Goal: Task Accomplishment & Management: Manage account settings

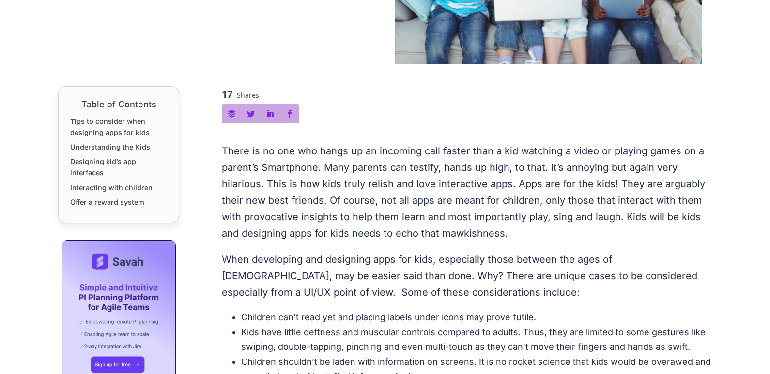
scroll to position [102, 0]
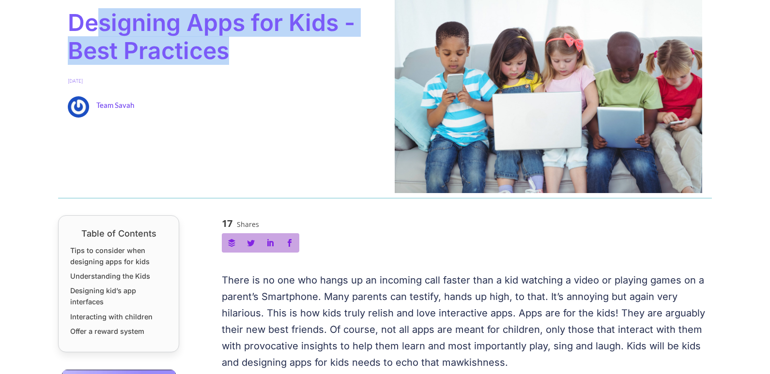
drag, startPoint x: 100, startPoint y: 32, endPoint x: 288, endPoint y: 39, distance: 188.0
click at [288, 39] on span "Designing Apps for Kids - Best Practices" at bounding box center [221, 37] width 307 height 56
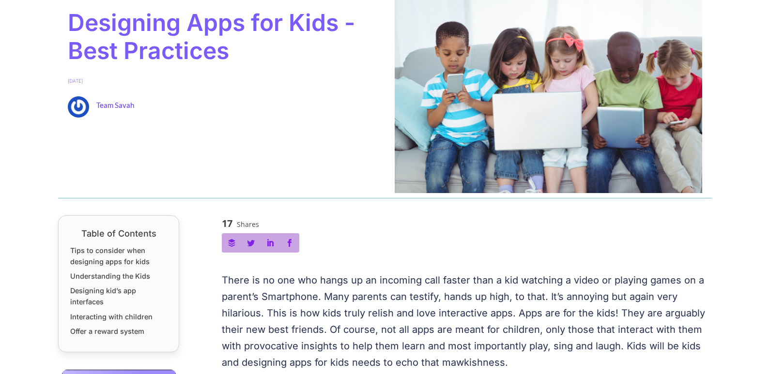
click at [291, 72] on div "Product Design , Tips & Guides , User Experience (UX) Designing Apps for Kids -…" at bounding box center [221, 90] width 327 height 205
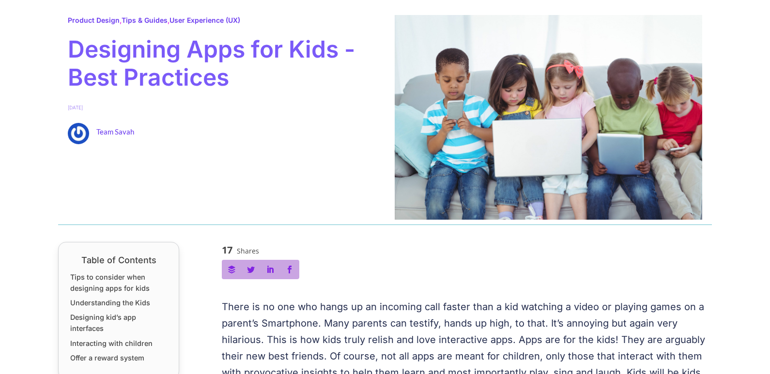
scroll to position [0, 0]
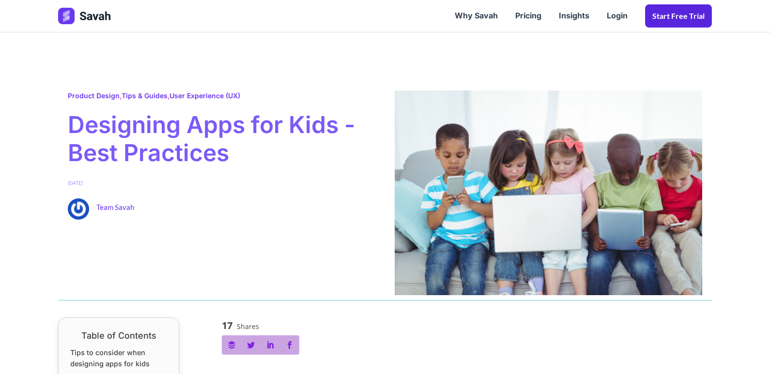
click at [676, 21] on link "Start Free trial" at bounding box center [678, 15] width 67 height 23
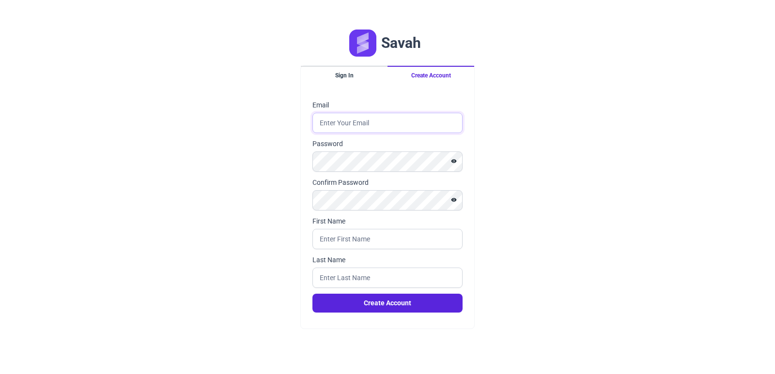
click at [410, 124] on input "Email" at bounding box center [387, 123] width 150 height 20
click at [391, 241] on input "First Name" at bounding box center [387, 239] width 150 height 20
click at [381, 268] on input "Last Name" at bounding box center [387, 278] width 150 height 20
click at [373, 128] on input "Email" at bounding box center [387, 123] width 150 height 20
type input "snehashrimali18@gmail.com"
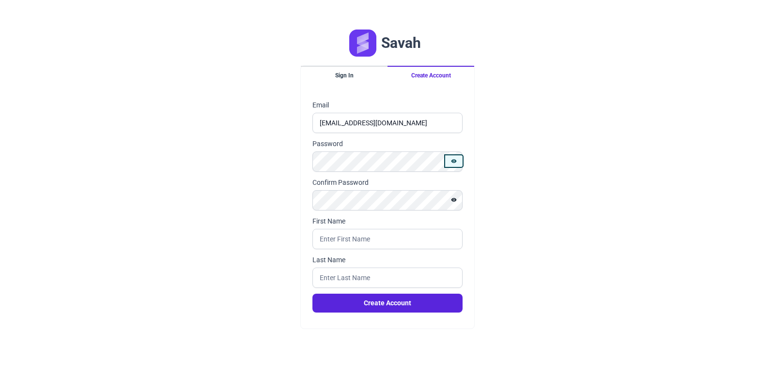
click at [454, 160] on icon "Show password" at bounding box center [454, 161] width 6 height 6
click at [454, 160] on icon "Hide password" at bounding box center [454, 161] width 6 height 6
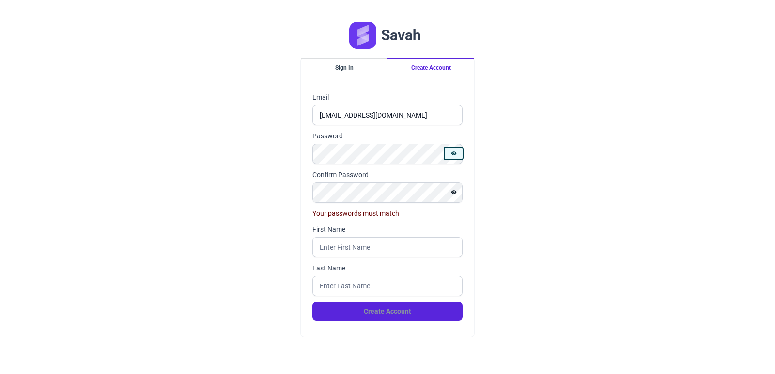
click at [453, 151] on icon "Show password" at bounding box center [454, 154] width 6 height 6
click at [298, 147] on div "Savah Sign In Create Account Email snehashrimali18@gmail.com Password Confirm P…" at bounding box center [387, 187] width 775 height 374
click at [288, 145] on div "Savah Sign In Create Account Email snehashrimali18@gmail.com Password Confirm P…" at bounding box center [387, 187] width 775 height 374
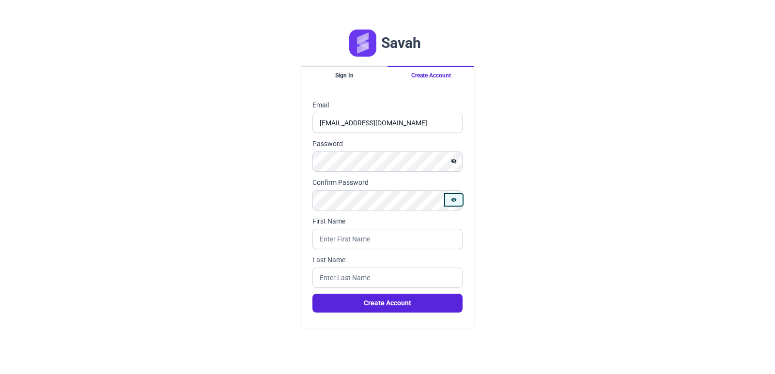
click at [453, 199] on icon "Show password" at bounding box center [454, 200] width 6 height 6
click at [357, 239] on input "First Name" at bounding box center [387, 239] width 150 height 20
type input "Sneha"
click at [334, 275] on input "Last Name" at bounding box center [387, 278] width 150 height 20
type input "Shrimali"
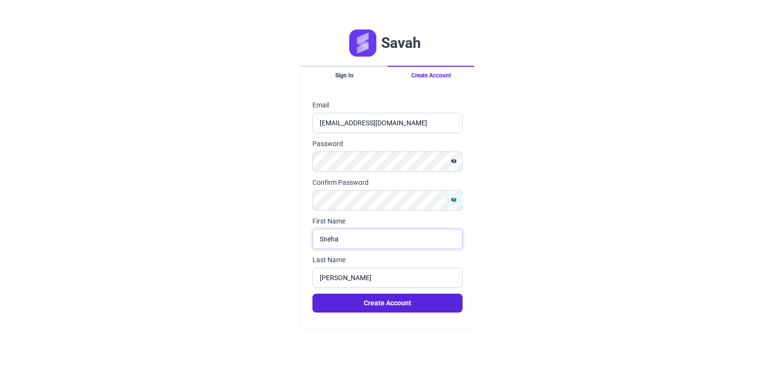
click at [319, 239] on input "Sneha" at bounding box center [387, 239] width 150 height 20
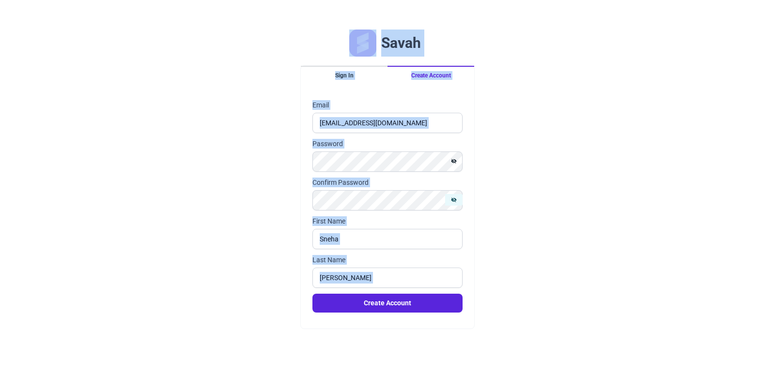
drag, startPoint x: 175, startPoint y: 24, endPoint x: 544, endPoint y: 312, distance: 467.9
click at [544, 312] on div "Savah Sign In Create Account Email snehashrimali18@gmail.com Password Confirm P…" at bounding box center [387, 187] width 775 height 374
click at [542, 263] on div "Savah Sign In Create Account Email snehashrimali18@gmail.com Password Confirm P…" at bounding box center [387, 187] width 775 height 374
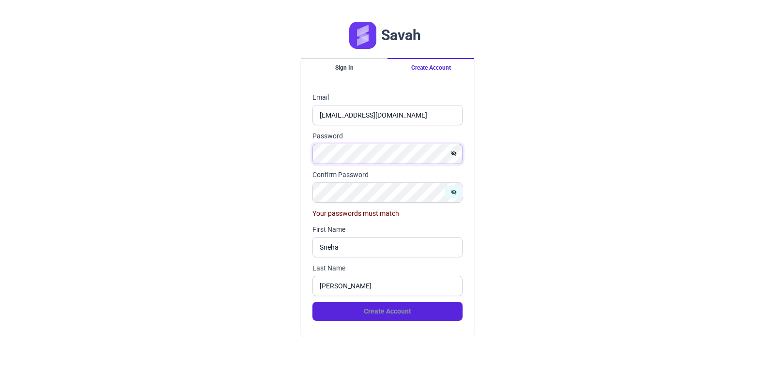
click at [310, 158] on form "Email snehashrimali18@gmail.com Password Confirm Password Your passwords must m…" at bounding box center [387, 207] width 173 height 252
click at [289, 199] on div "Savah Sign In Create Account Email snehashrimali18@gmail.com Password Confirm P…" at bounding box center [387, 187] width 775 height 374
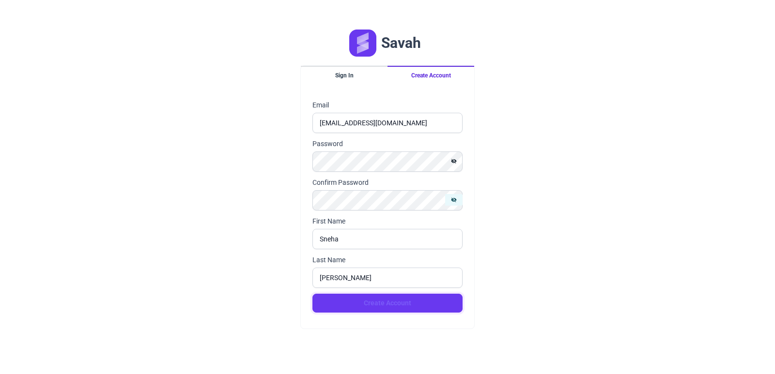
click at [366, 304] on button "Create Account" at bounding box center [387, 303] width 150 height 19
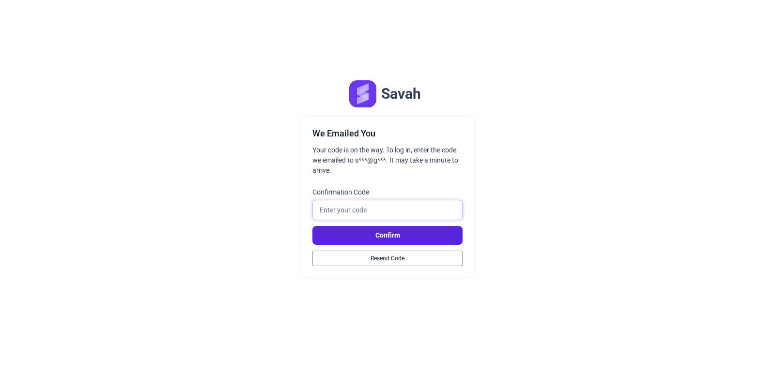
click at [346, 212] on input "Confirmation Code" at bounding box center [387, 210] width 150 height 20
click at [342, 208] on input "Confirmation Code" at bounding box center [387, 210] width 150 height 20
type input "Sonu@1807"
click at [374, 234] on button "Confirm" at bounding box center [387, 235] width 150 height 19
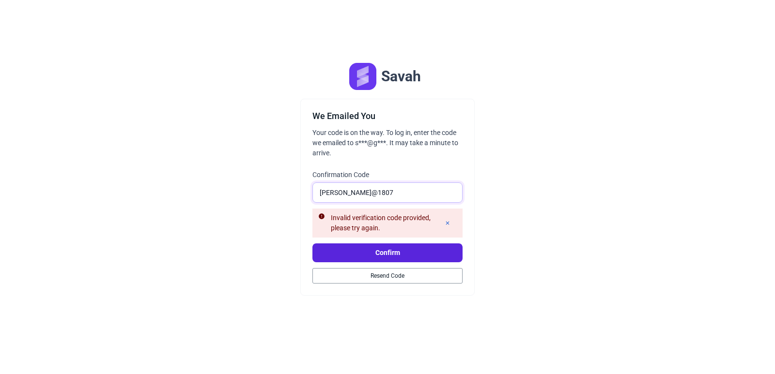
drag, startPoint x: 368, startPoint y: 196, endPoint x: 285, endPoint y: 190, distance: 84.0
click at [285, 190] on div "Savah We Emailed You Your code is on the way. To log in, enter the code we emai…" at bounding box center [387, 187] width 775 height 374
type input "962272"
click at [327, 248] on button "Confirm" at bounding box center [387, 252] width 150 height 19
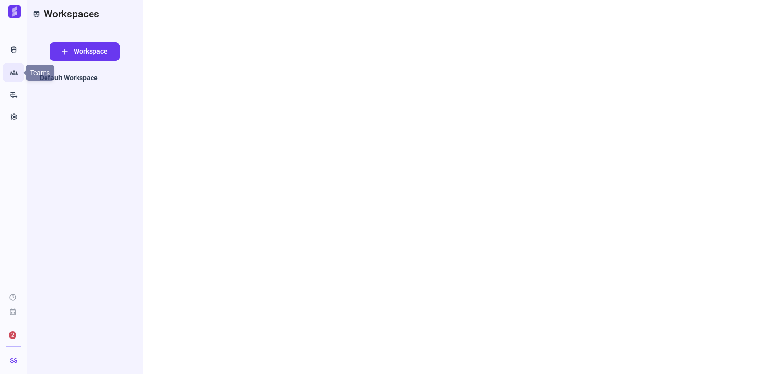
click at [8, 72] on link "Groups" at bounding box center [13, 72] width 21 height 19
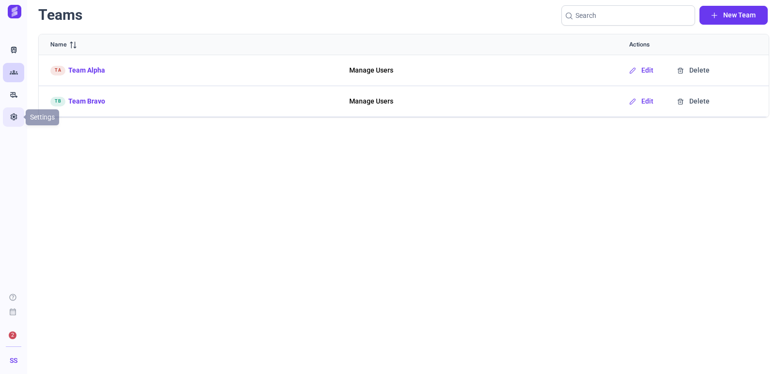
click at [10, 110] on link "Settings" at bounding box center [13, 116] width 21 height 19
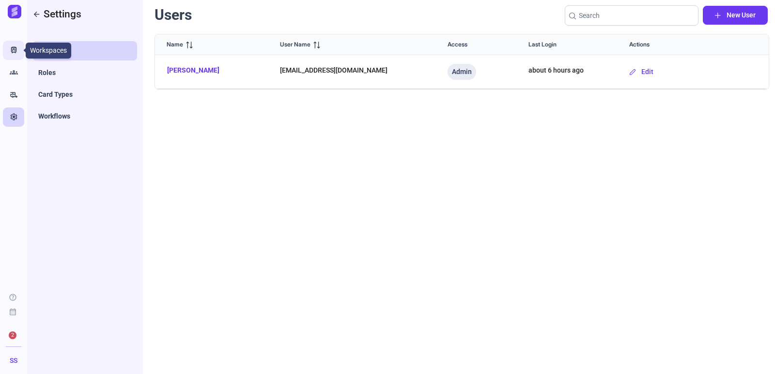
click at [17, 51] on icon "Train" at bounding box center [14, 51] width 8 height 10
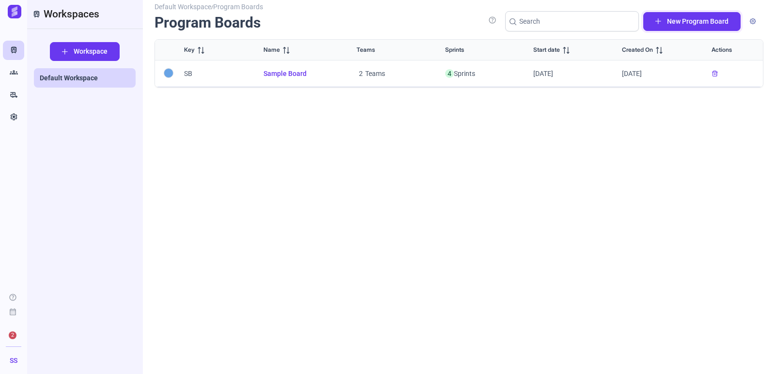
click at [700, 23] on span "New Program Board" at bounding box center [697, 21] width 61 height 10
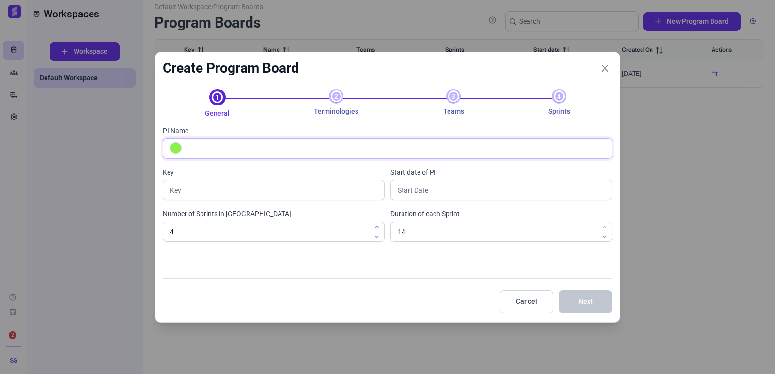
click at [251, 147] on input "PI Name" at bounding box center [397, 148] width 427 height 19
click at [519, 157] on input "PI Name" at bounding box center [397, 148] width 427 height 19
click at [428, 196] on input "text" at bounding box center [501, 190] width 222 height 20
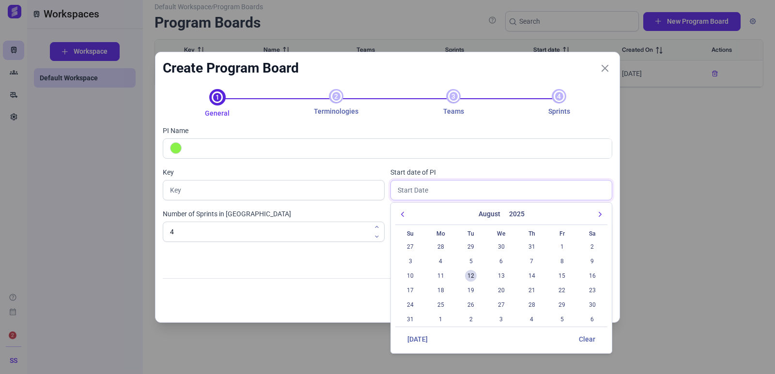
click at [428, 196] on input "text" at bounding box center [501, 190] width 222 height 20
click at [230, 193] on input "text" at bounding box center [274, 190] width 222 height 20
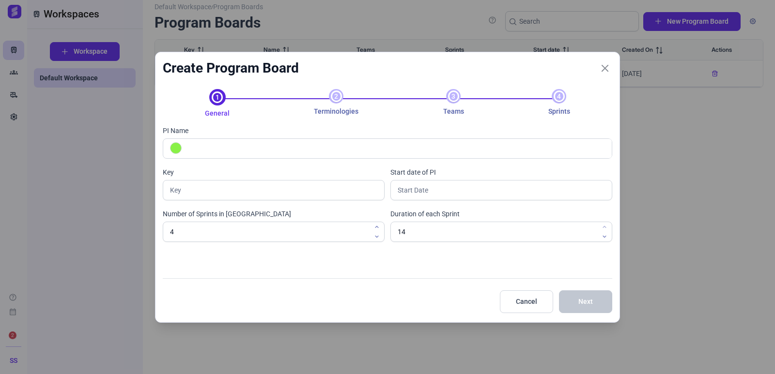
click at [559, 97] on span "4" at bounding box center [558, 96] width 15 height 15
click at [334, 96] on span "2" at bounding box center [336, 96] width 15 height 15
click at [598, 72] on button "Close" at bounding box center [604, 68] width 15 height 15
click at [609, 71] on button "Close" at bounding box center [604, 68] width 15 height 15
click at [606, 64] on icon "Close" at bounding box center [604, 68] width 9 height 9
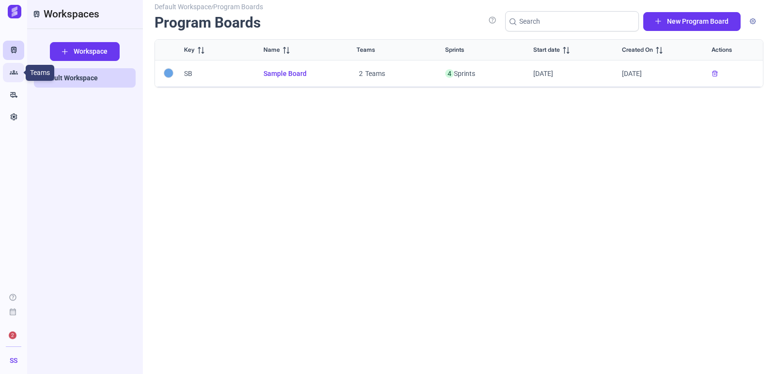
click at [13, 71] on icon "Groups" at bounding box center [14, 73] width 8 height 10
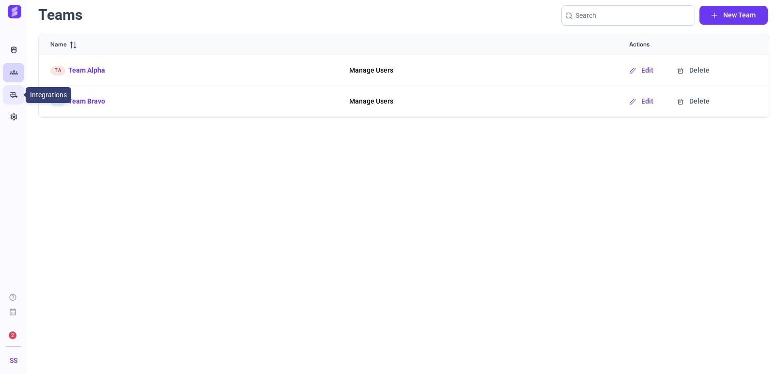
click at [10, 101] on link "rv_hookup" at bounding box center [13, 94] width 21 height 19
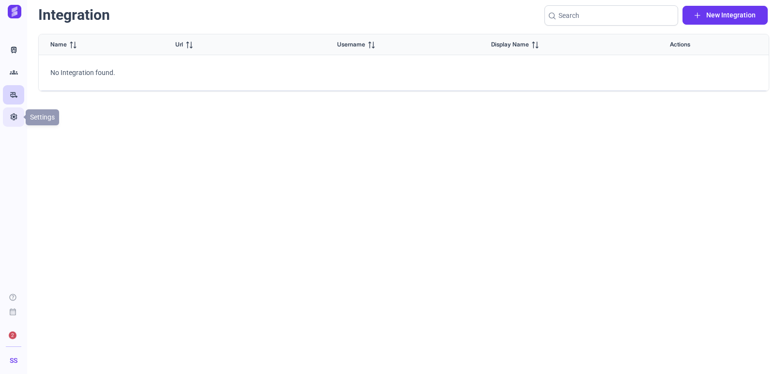
click at [14, 117] on icon "Settings" at bounding box center [14, 117] width 8 height 10
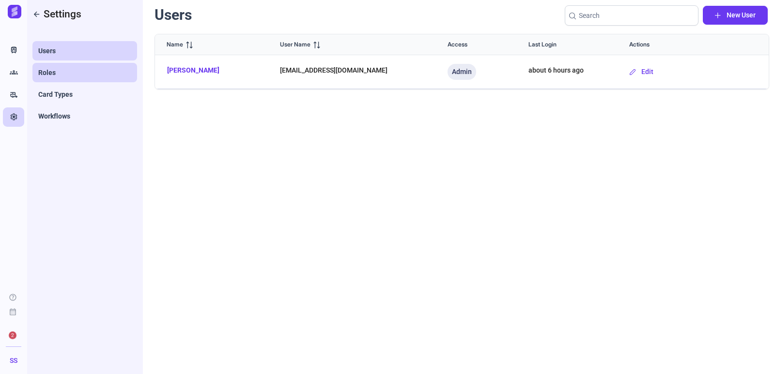
click at [88, 76] on link "Roles" at bounding box center [84, 72] width 105 height 19
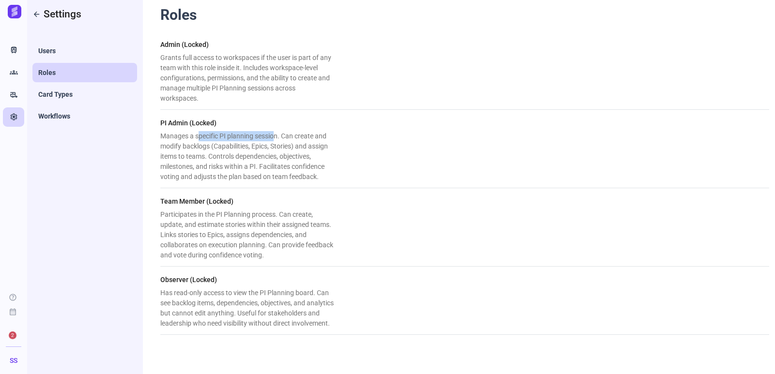
drag, startPoint x: 200, startPoint y: 133, endPoint x: 274, endPoint y: 137, distance: 74.1
click at [274, 137] on div "Manages a specific PI planning session. Can create and modify backlogs (Capabil…" at bounding box center [247, 156] width 174 height 51
drag, startPoint x: 163, startPoint y: 200, endPoint x: 252, endPoint y: 202, distance: 88.6
click at [252, 202] on div "Team Member (Locked)" at bounding box center [461, 202] width 603 height 10
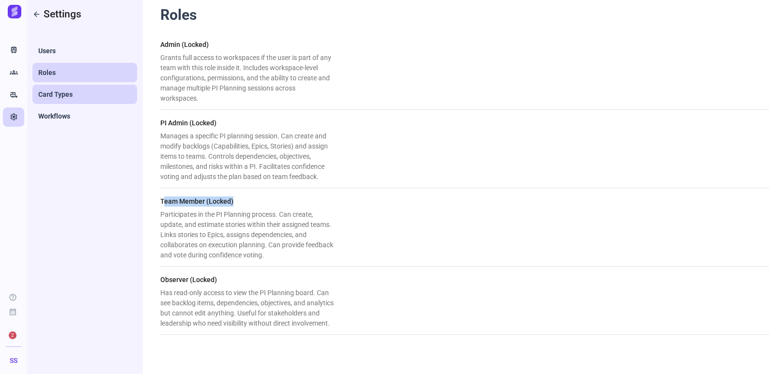
click at [83, 96] on link "Card Types" at bounding box center [84, 94] width 105 height 19
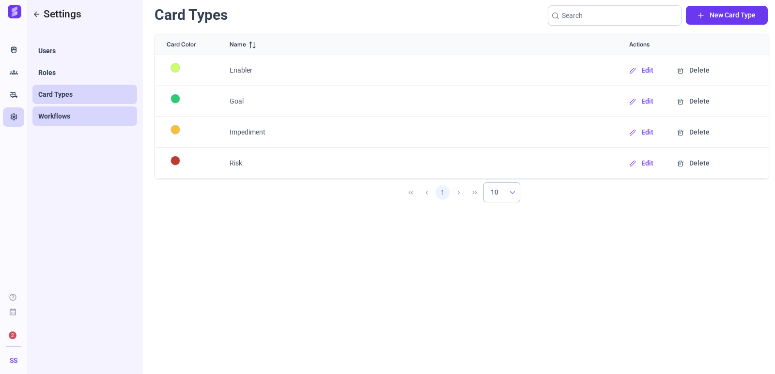
click at [58, 117] on span "Workflows" at bounding box center [54, 116] width 32 height 10
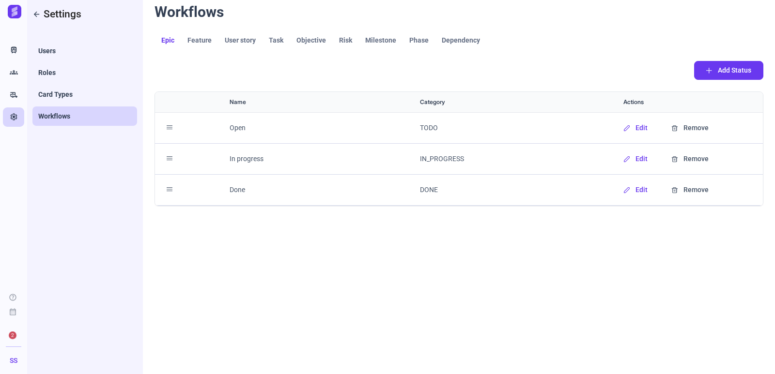
click at [200, 40] on span "Feature" at bounding box center [199, 40] width 24 height 7
click at [198, 40] on span "Feature" at bounding box center [199, 40] width 24 height 7
click at [245, 37] on span "User story" at bounding box center [240, 40] width 31 height 7
click at [276, 39] on span "Task" at bounding box center [276, 40] width 15 height 7
click at [311, 44] on span "Objective" at bounding box center [311, 40] width 30 height 7
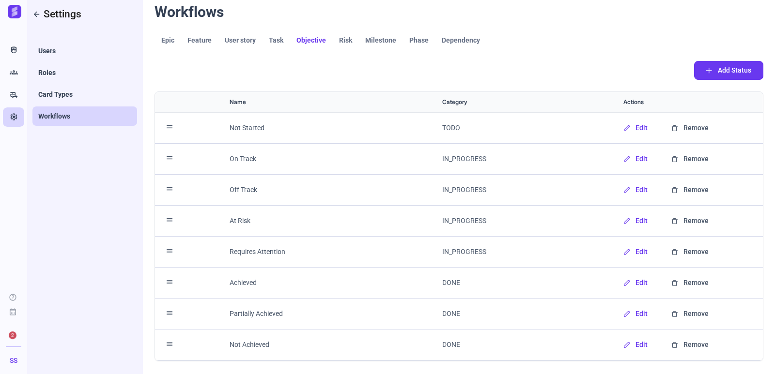
click at [377, 41] on span "Milestone" at bounding box center [380, 40] width 31 height 7
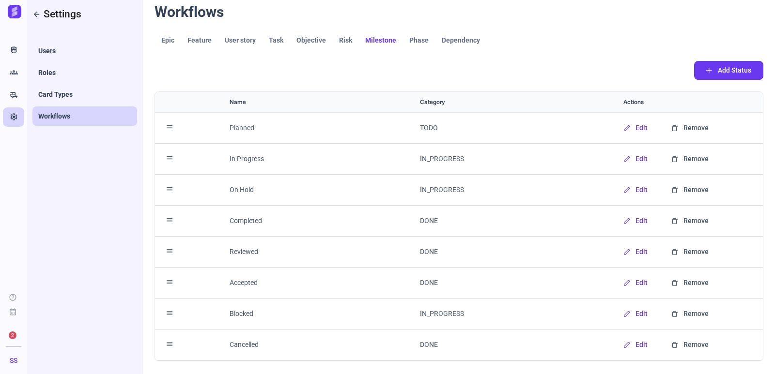
click at [342, 42] on span "Risk" at bounding box center [345, 40] width 13 height 7
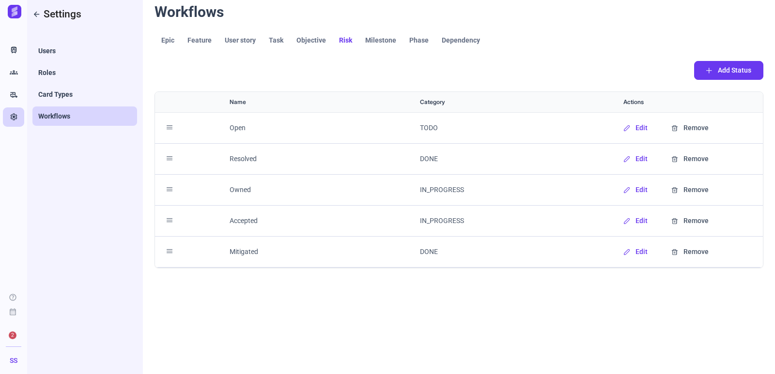
click at [419, 42] on span "Phase" at bounding box center [418, 40] width 19 height 7
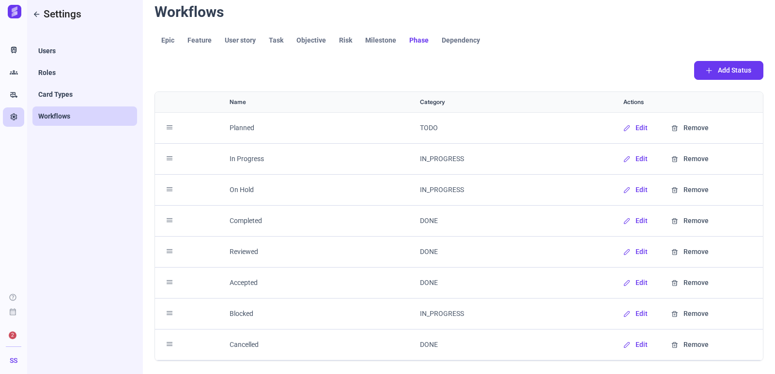
click at [450, 41] on span "Dependency" at bounding box center [460, 40] width 38 height 7
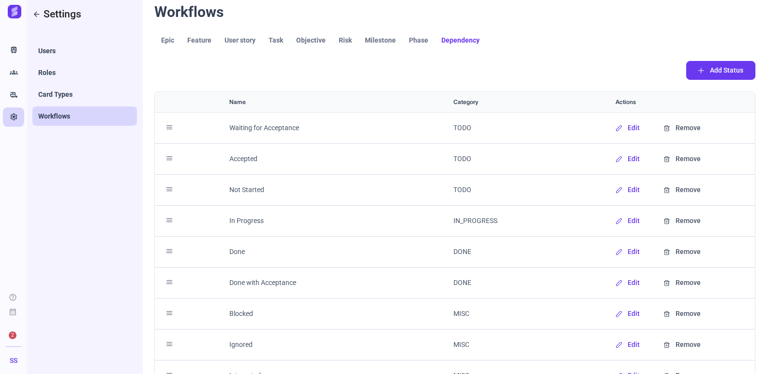
click at [170, 41] on span "Epic" at bounding box center [167, 40] width 13 height 7
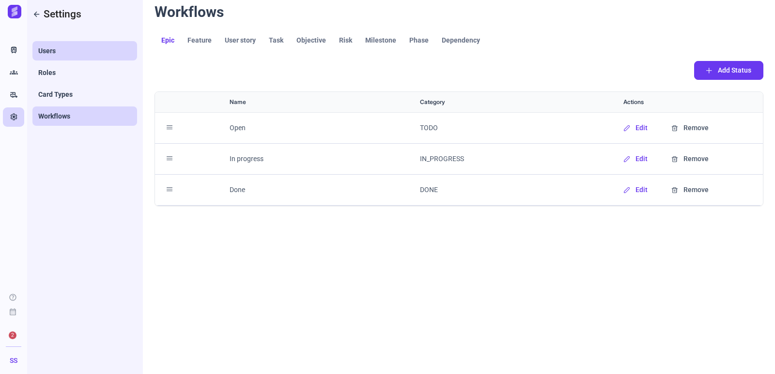
click at [81, 52] on link "Users" at bounding box center [84, 50] width 105 height 19
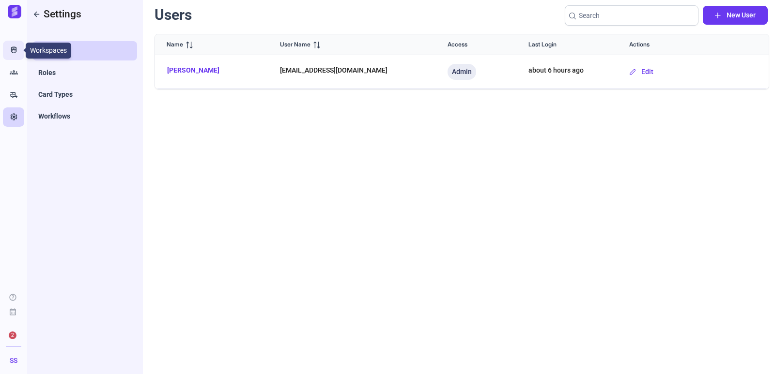
click at [10, 54] on icon "Train" at bounding box center [14, 51] width 8 height 10
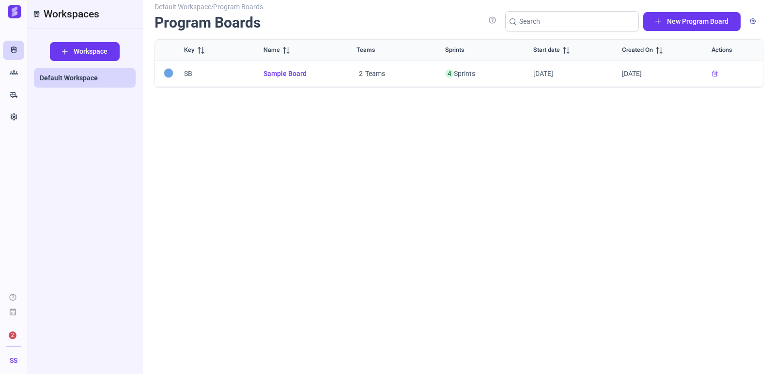
click at [282, 76] on span "Sample Board" at bounding box center [298, 74] width 70 height 10
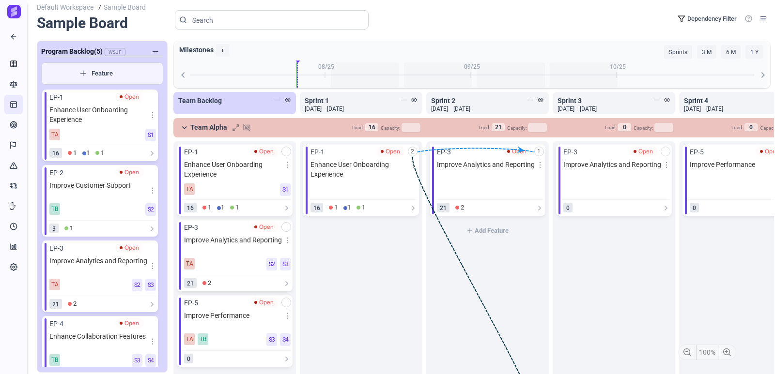
click at [487, 315] on div "1 add EP-3 Open Improve Analytics and Reporting 21 2 Add Feature" at bounding box center [487, 266] width 122 height 251
click at [517, 151] on div "Team Backlog Sprint 1 19 Aug 2025 02 Sep 2025 Sprint 2 03 Sep 2025 17 Sep 2025 …" at bounding box center [487, 345] width 632 height 507
click at [519, 152] on icon at bounding box center [520, 150] width 6 height 6
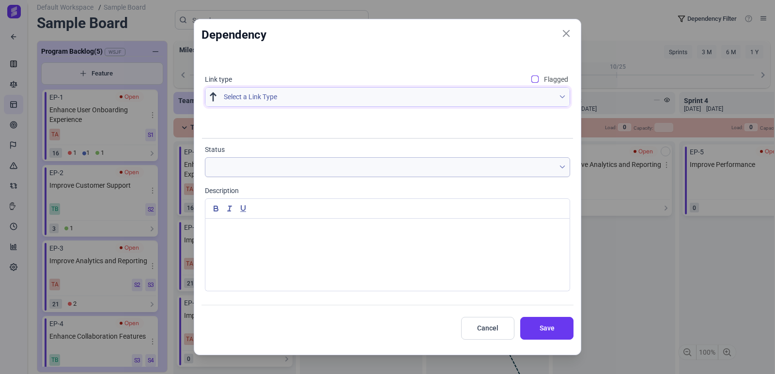
click at [280, 99] on span "Select a Link Type" at bounding box center [389, 97] width 331 height 19
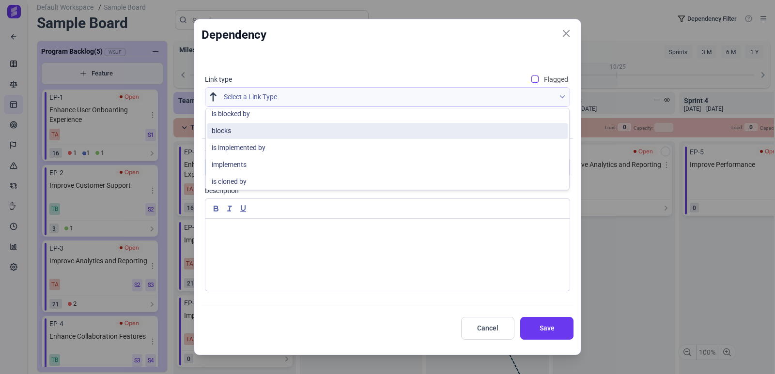
scroll to position [1, 0]
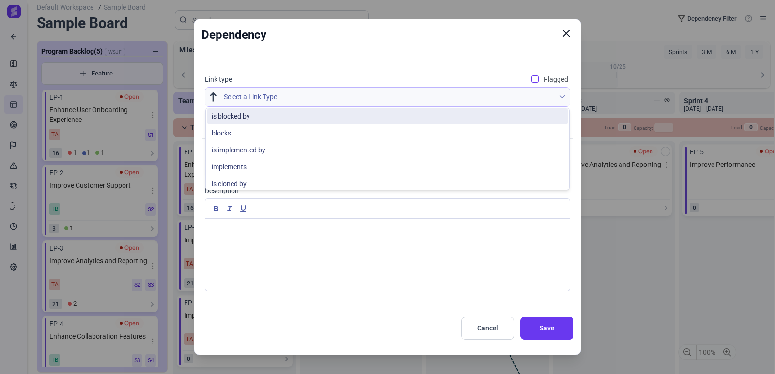
click at [567, 35] on icon "Close" at bounding box center [566, 33] width 9 height 9
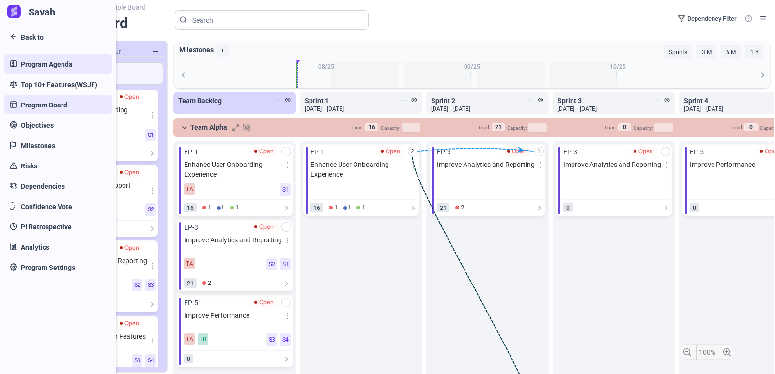
click at [55, 68] on span "Program Agenda" at bounding box center [47, 65] width 52 height 10
click at [21, 63] on span "Program Agenda" at bounding box center [47, 65] width 52 height 10
click at [21, 83] on span "Top 10+ Features(WSJF)" at bounding box center [59, 85] width 76 height 10
click at [24, 106] on span "Program Board" at bounding box center [44, 105] width 46 height 10
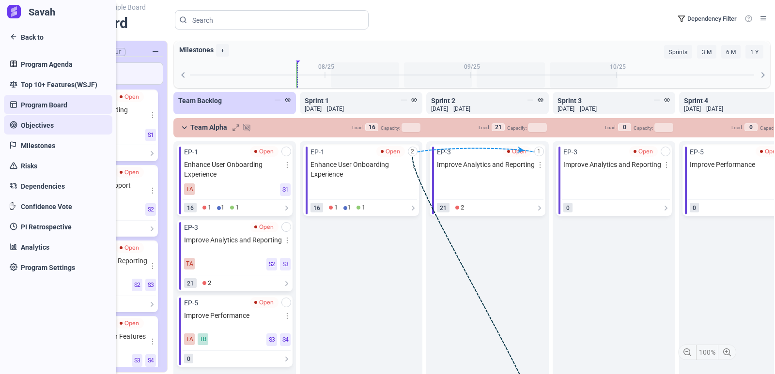
click at [20, 126] on link "Objectives" at bounding box center [58, 124] width 108 height 19
click at [20, 152] on link "Milestones" at bounding box center [58, 145] width 108 height 19
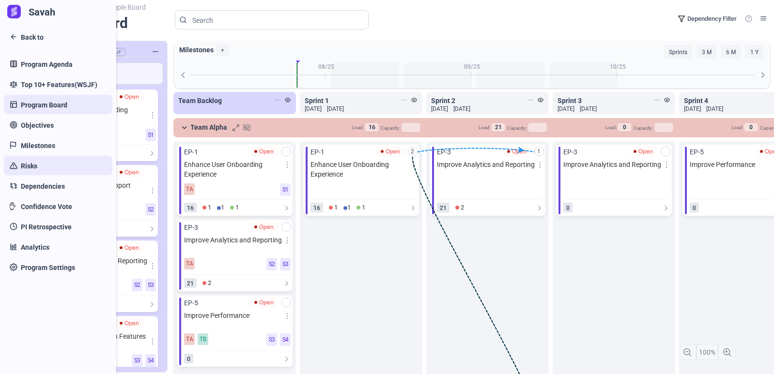
click at [25, 169] on span "Risks" at bounding box center [29, 166] width 16 height 10
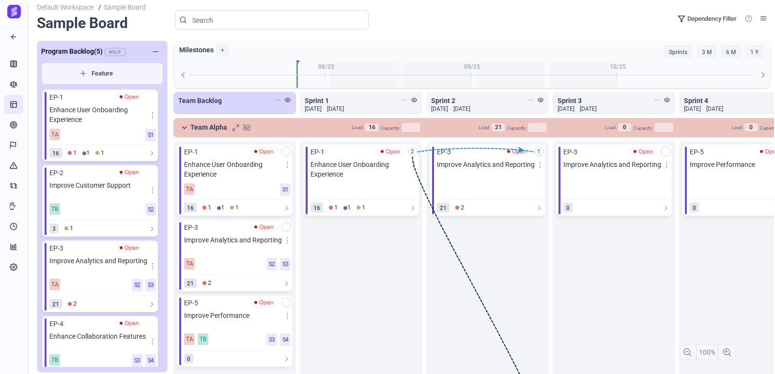
click at [189, 53] on span "Milestones +" at bounding box center [323, 50] width 298 height 18
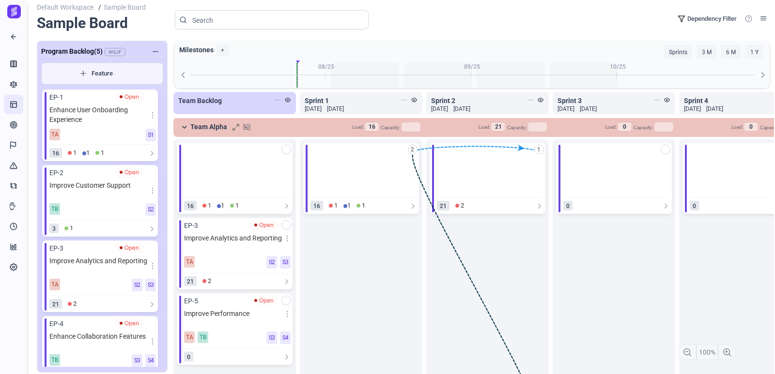
scroll to position [0, 0]
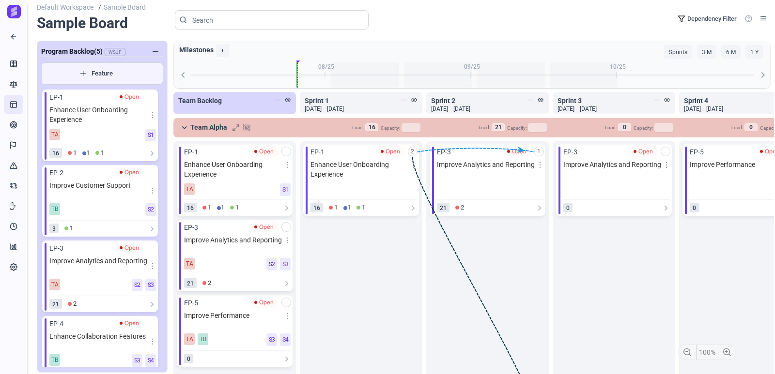
click at [344, 105] on span "02 Sep 2025" at bounding box center [335, 109] width 17 height 9
click at [656, 99] on icon at bounding box center [657, 100] width 6 height 6
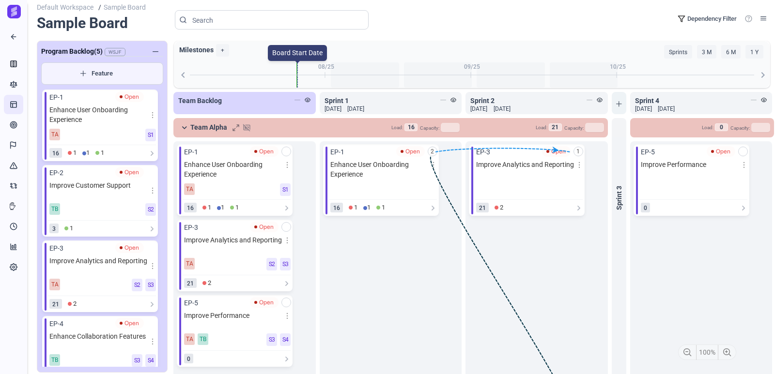
click at [296, 76] on div at bounding box center [296, 74] width 1 height 25
click at [182, 74] on icon at bounding box center [183, 75] width 12 height 12
click at [180, 76] on icon at bounding box center [183, 75] width 12 height 12
click at [763, 77] on icon at bounding box center [763, 75] width 12 height 12
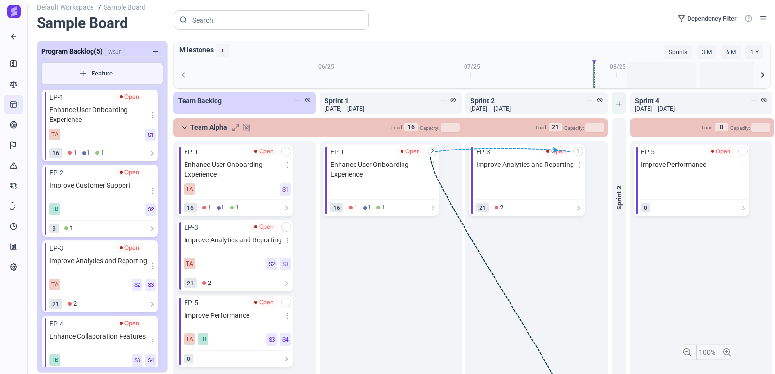
click at [763, 77] on icon at bounding box center [763, 75] width 12 height 12
click at [556, 152] on div "Open" at bounding box center [556, 151] width 19 height 9
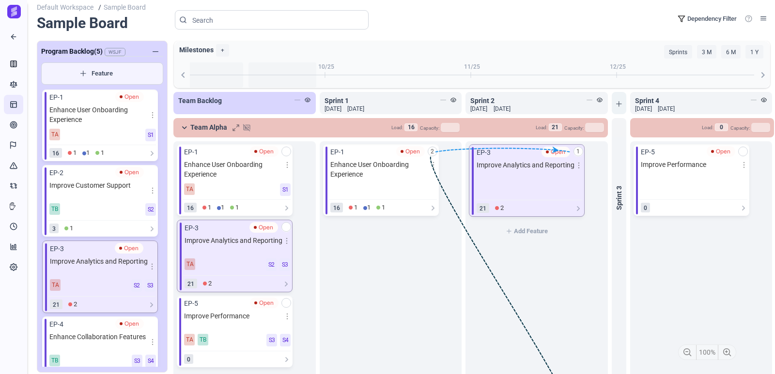
click at [556, 152] on div "Open" at bounding box center [555, 152] width 19 height 9
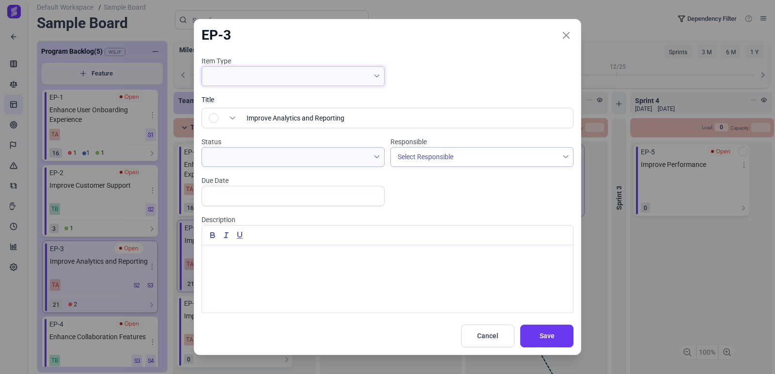
click at [292, 69] on span at bounding box center [285, 76] width 167 height 19
click at [338, 81] on span at bounding box center [285, 76] width 167 height 19
click at [274, 155] on span at bounding box center [285, 157] width 167 height 19
click at [425, 158] on span "Select Responsible" at bounding box center [425, 157] width 56 height 8
click at [288, 193] on input "text" at bounding box center [292, 196] width 183 height 20
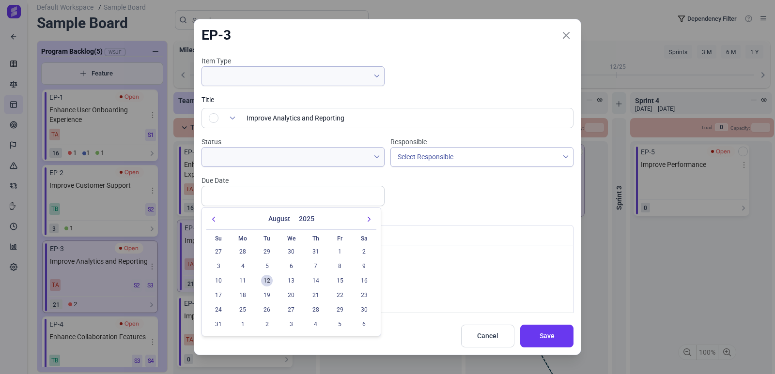
click at [485, 197] on div "Item Type Title Improve Analytics and Reporting Status Responsible Select Respo…" at bounding box center [387, 191] width 378 height 271
click at [566, 36] on icon "Close" at bounding box center [566, 35] width 9 height 9
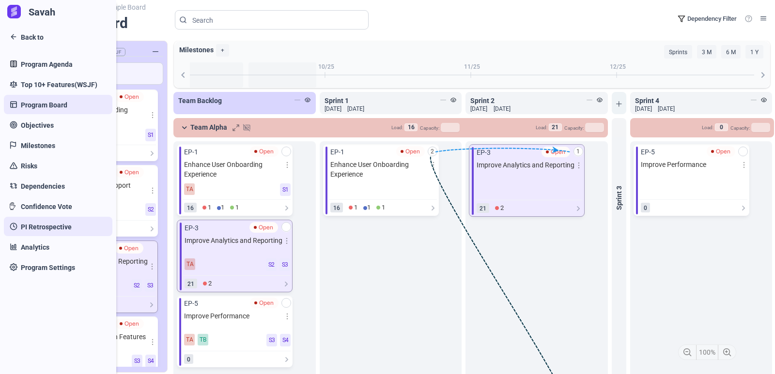
click at [39, 230] on span "PI Retrospective" at bounding box center [46, 227] width 51 height 10
drag, startPoint x: 39, startPoint y: 230, endPoint x: 27, endPoint y: 251, distance: 23.4
click at [29, 251] on div "Savah Back to Program Agenda Top 10+ Features(WSJF) Program Board Objectives Mi…" at bounding box center [58, 187] width 116 height 374
click at [27, 250] on span "Analytics" at bounding box center [35, 248] width 29 height 10
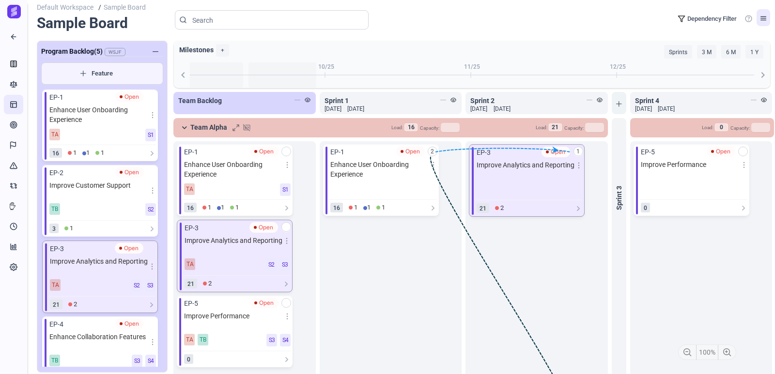
click at [764, 18] on icon at bounding box center [763, 18] width 6 height 6
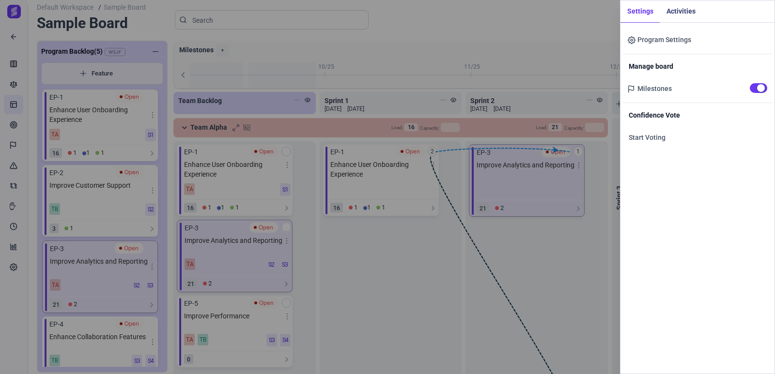
click at [676, 10] on button "Activities" at bounding box center [680, 11] width 42 height 22
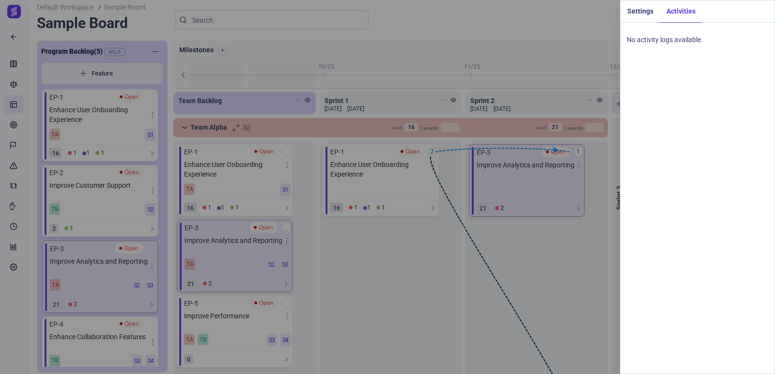
click at [632, 15] on button "Settings" at bounding box center [639, 11] width 39 height 22
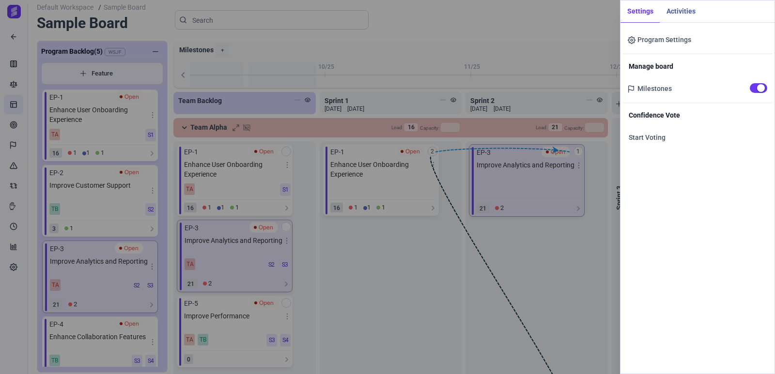
click at [449, 17] on div "Settings Activities Program Settings Manage board Milestones Confidence Vote St…" at bounding box center [387, 187] width 775 height 374
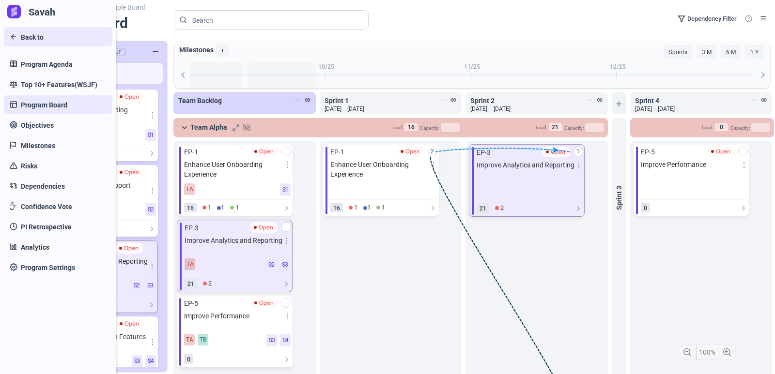
click at [11, 35] on link "Back to" at bounding box center [58, 36] width 108 height 19
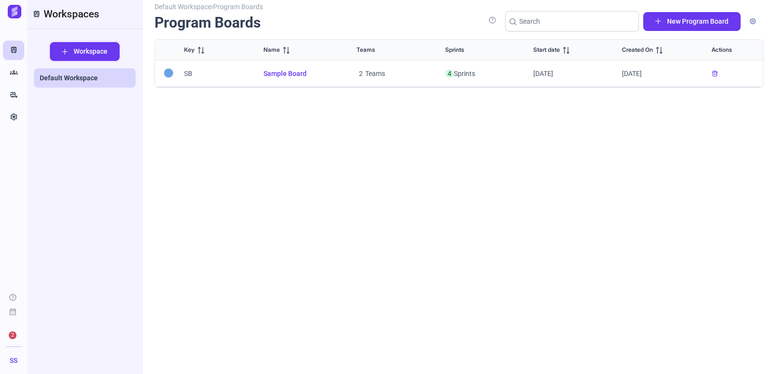
click at [80, 52] on span "Workspace" at bounding box center [91, 51] width 34 height 10
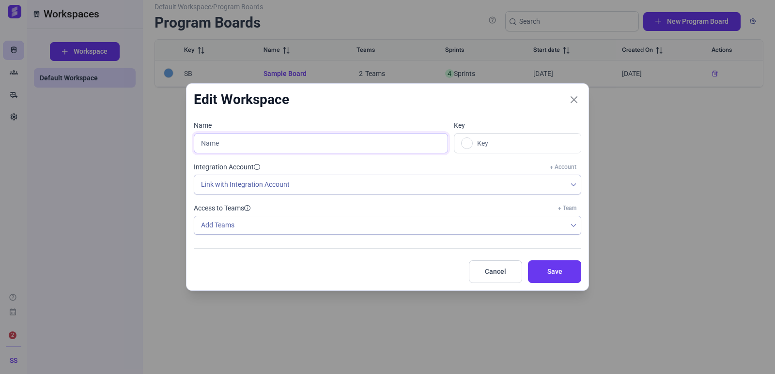
click at [302, 141] on input "text" at bounding box center [321, 143] width 254 height 20
click at [484, 150] on input "text" at bounding box center [527, 143] width 105 height 19
click at [570, 187] on div at bounding box center [573, 184] width 15 height 19
click at [438, 227] on div "Add Teams" at bounding box center [380, 225] width 372 height 18
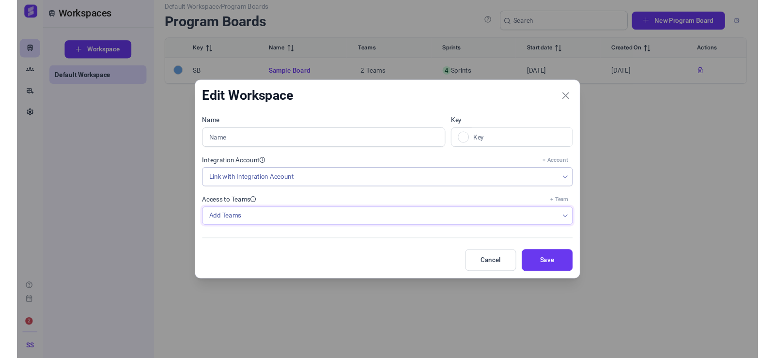
scroll to position [6, 39]
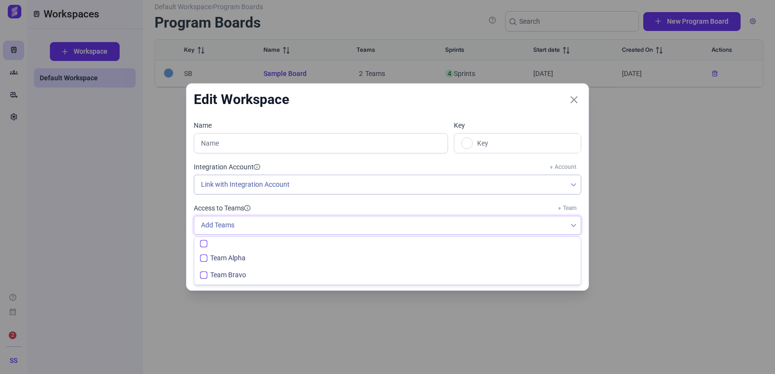
checkbox input "false"
click at [438, 227] on div "Add Teams" at bounding box center [380, 225] width 372 height 18
click at [571, 103] on icon "Close" at bounding box center [573, 99] width 9 height 9
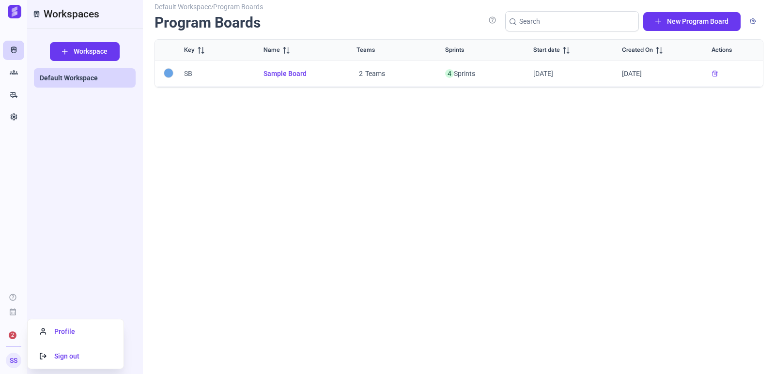
click at [15, 358] on span "SS" at bounding box center [14, 361] width 8 height 10
click at [66, 334] on span "Profile" at bounding box center [57, 332] width 35 height 8
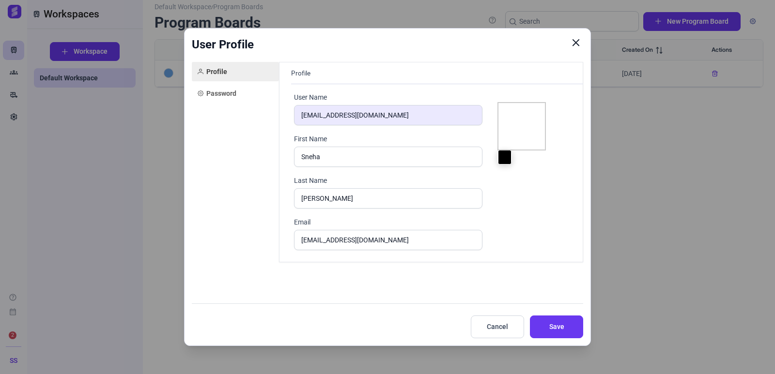
type input "#000000"
click at [237, 89] on link "Password" at bounding box center [235, 93] width 87 height 19
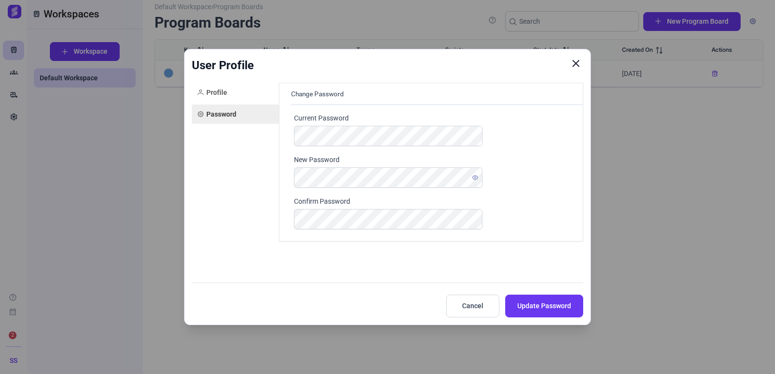
click at [575, 61] on icon "Close" at bounding box center [575, 63] width 9 height 9
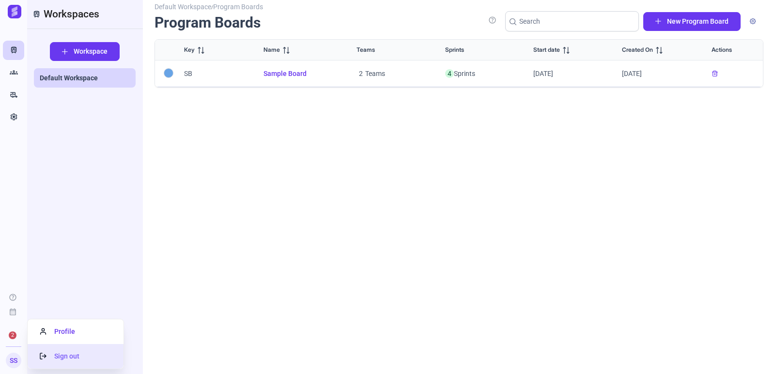
click at [65, 360] on span "Sign out" at bounding box center [60, 356] width 40 height 8
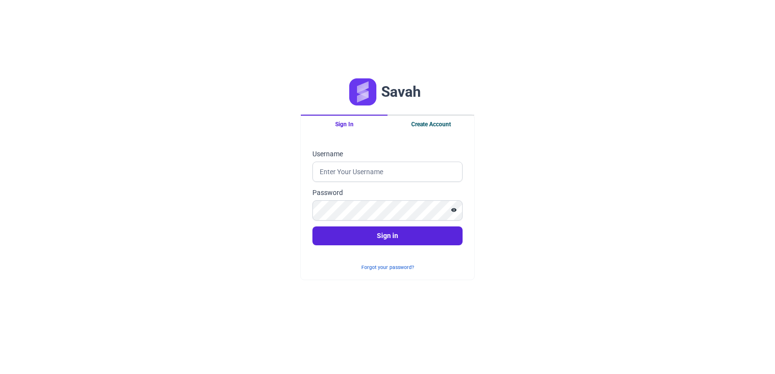
click at [423, 122] on button "Create Account" at bounding box center [430, 124] width 87 height 18
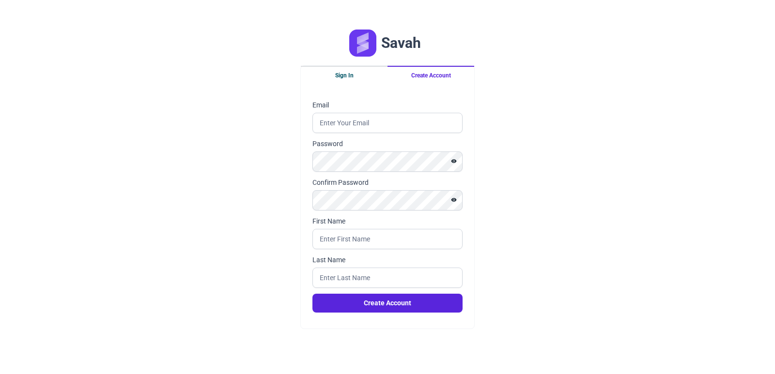
click at [349, 74] on button "Sign In" at bounding box center [344, 75] width 87 height 18
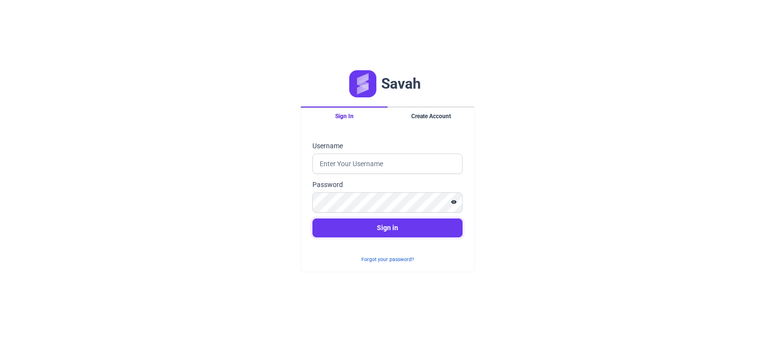
click at [382, 228] on button "Sign in" at bounding box center [387, 227] width 150 height 19
click at [373, 191] on div "Password" at bounding box center [387, 196] width 150 height 33
click at [371, 165] on input "Username" at bounding box center [387, 163] width 150 height 20
type input "snehashrimali18@gmail.com"
click at [360, 223] on button "Sign in" at bounding box center [387, 227] width 150 height 19
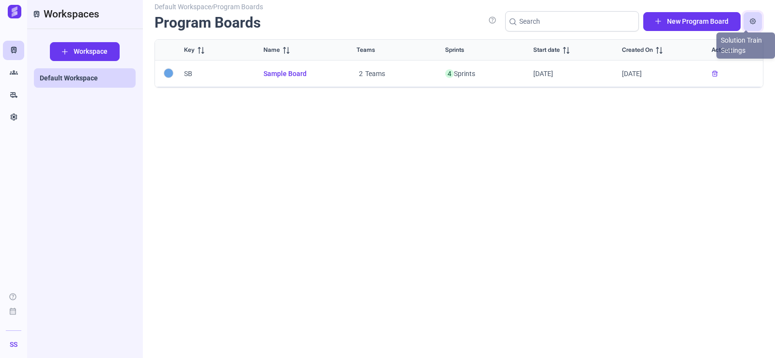
click at [753, 24] on span "button" at bounding box center [752, 21] width 6 height 6
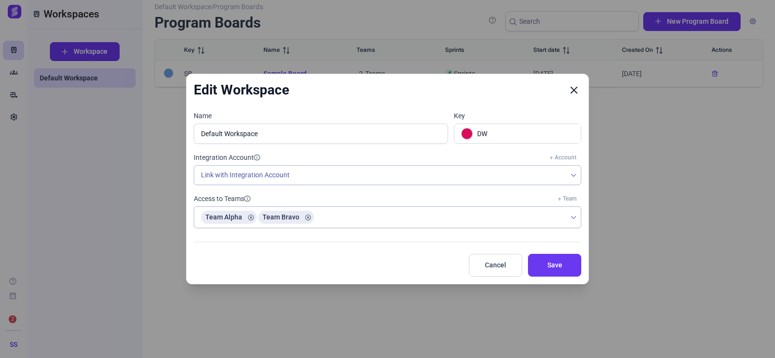
click at [574, 93] on icon "Close" at bounding box center [573, 90] width 9 height 9
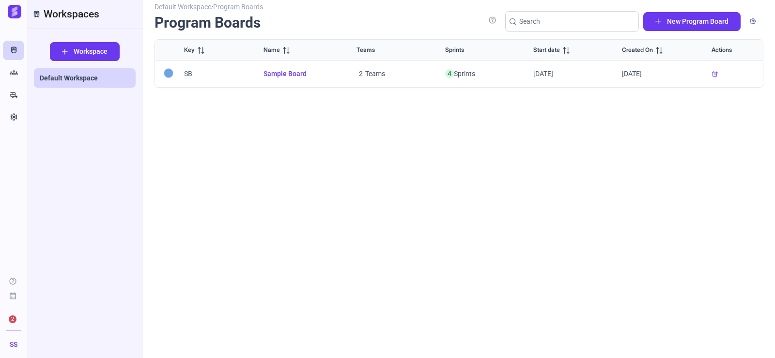
click at [319, 237] on div "Default Workspace / Program Boards Program Boards help New Program Board Key Na…" at bounding box center [458, 176] width 609 height 340
click at [7, 321] on span "2" at bounding box center [12, 318] width 15 height 15
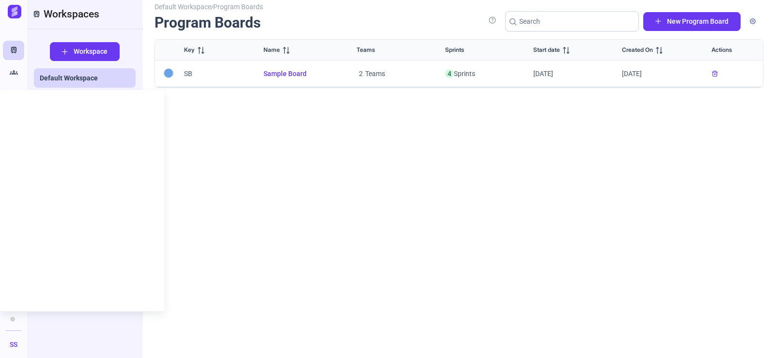
click at [12, 321] on span at bounding box center [12, 319] width 5 height 5
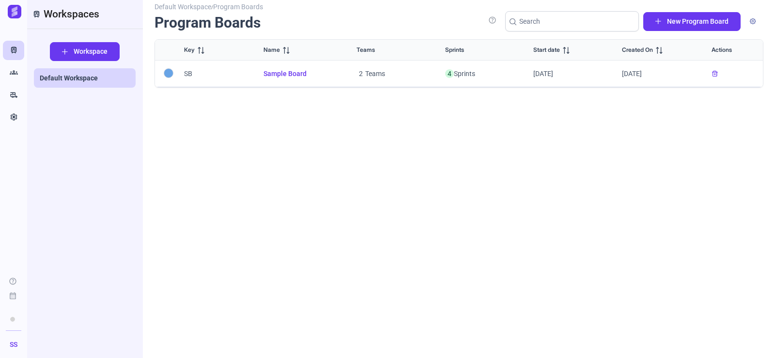
click at [10, 319] on span at bounding box center [12, 318] width 15 height 15
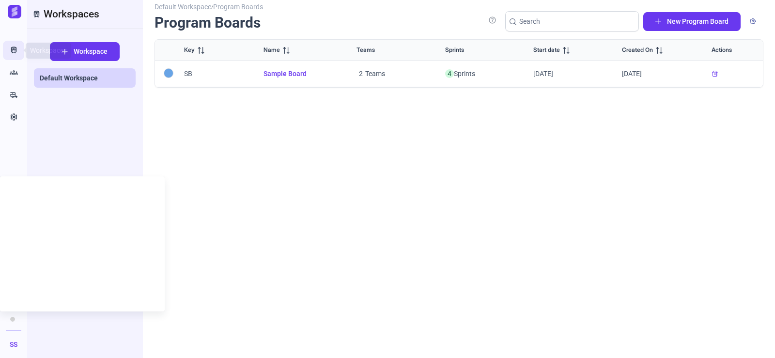
click at [17, 54] on icon "Train" at bounding box center [14, 51] width 8 height 10
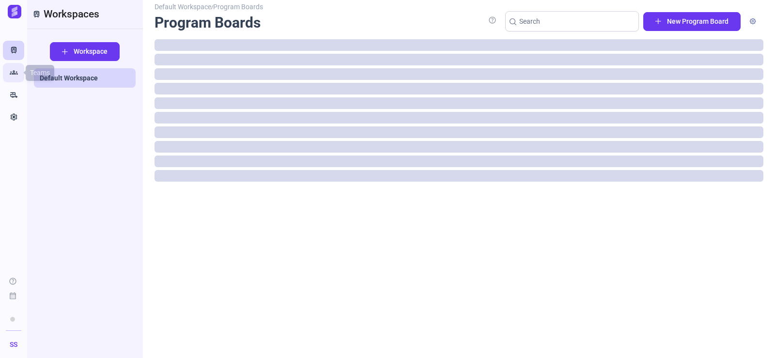
click at [16, 74] on icon "Groups" at bounding box center [14, 73] width 8 height 10
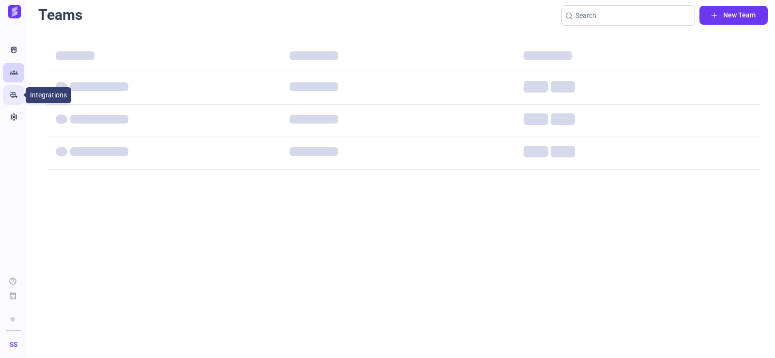
click at [13, 101] on link "rv_hookup" at bounding box center [13, 94] width 21 height 19
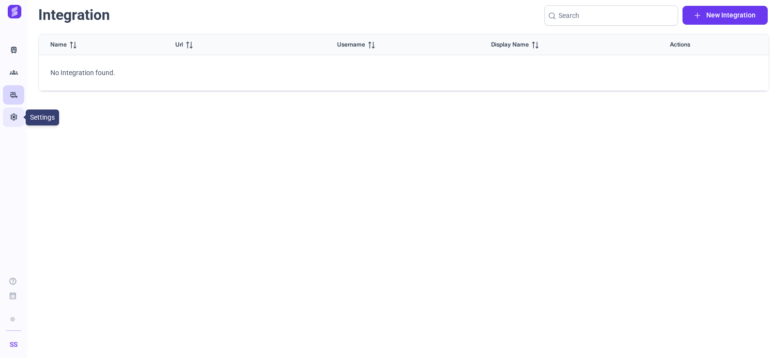
click at [8, 123] on link "Settings" at bounding box center [13, 116] width 21 height 19
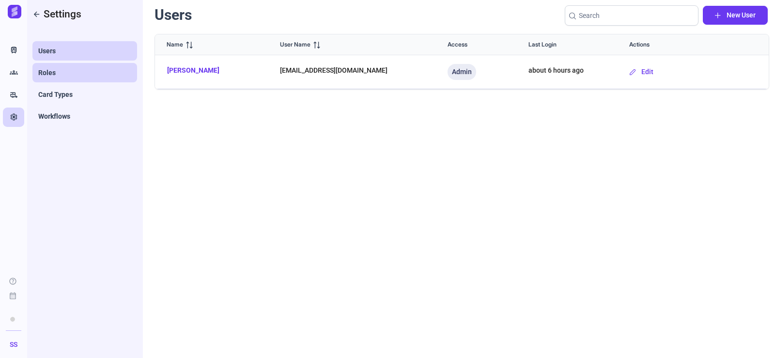
click at [88, 73] on link "Roles" at bounding box center [84, 72] width 105 height 19
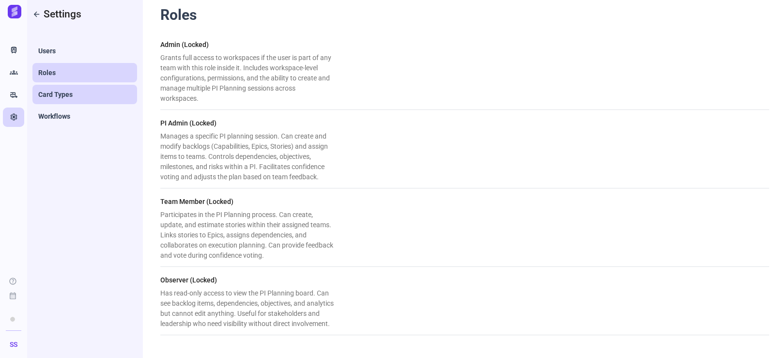
click at [76, 99] on link "Card Types" at bounding box center [84, 94] width 105 height 19
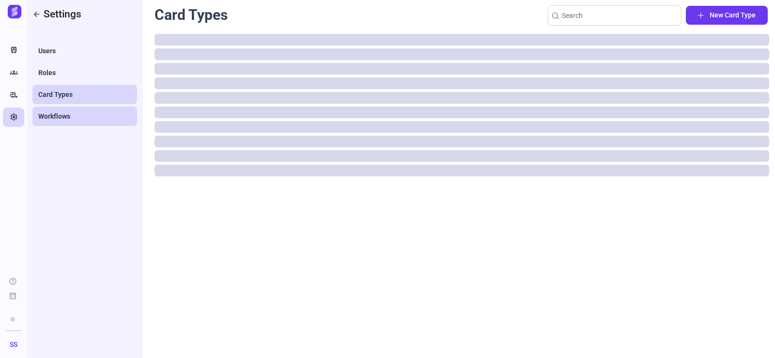
click at [69, 117] on span "Workflows" at bounding box center [54, 116] width 32 height 10
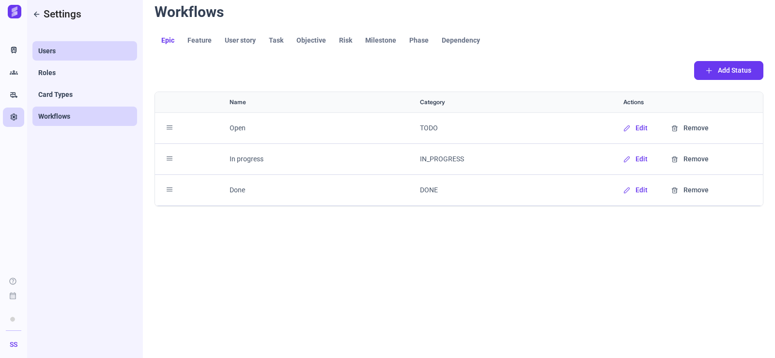
click at [61, 46] on link "Users" at bounding box center [84, 50] width 105 height 19
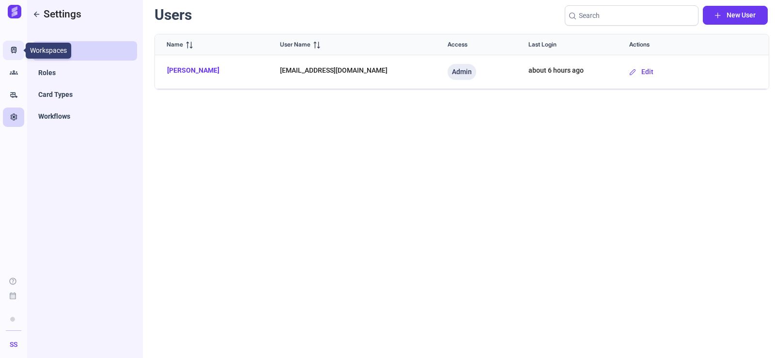
click at [8, 51] on link "Train" at bounding box center [13, 50] width 21 height 19
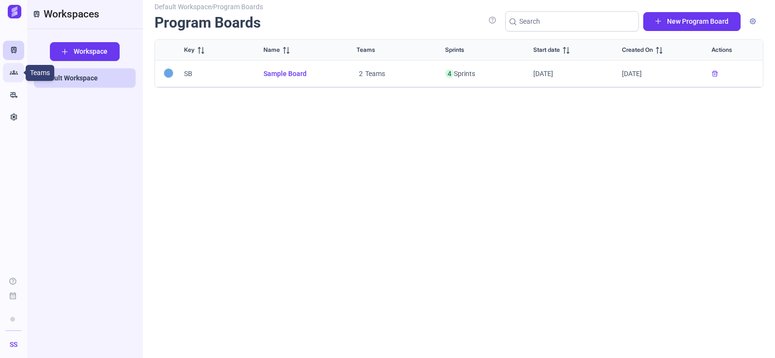
click at [17, 73] on icon "Groups" at bounding box center [14, 73] width 8 height 10
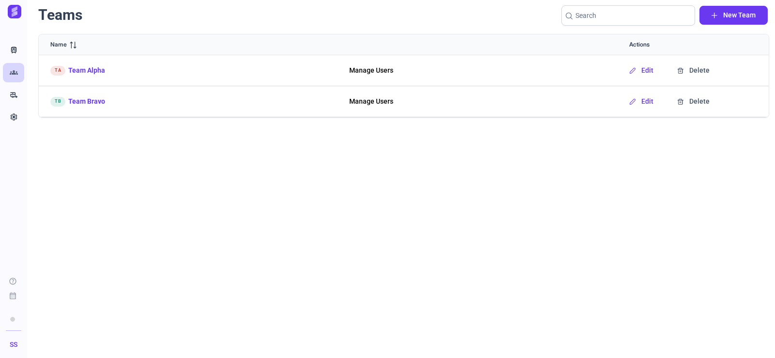
click at [15, 22] on div at bounding box center [13, 14] width 27 height 29
click at [16, 16] on img at bounding box center [15, 12] width 14 height 14
click at [15, 93] on icon "rv_hookup" at bounding box center [14, 95] width 8 height 10
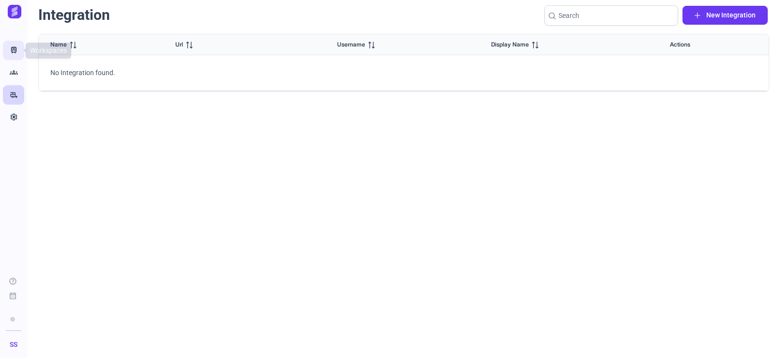
click at [15, 52] on icon "Train" at bounding box center [14, 51] width 8 height 10
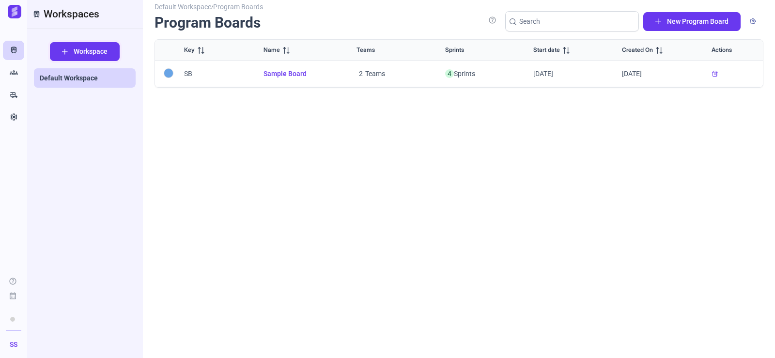
click at [94, 50] on span "Workspace" at bounding box center [91, 51] width 34 height 10
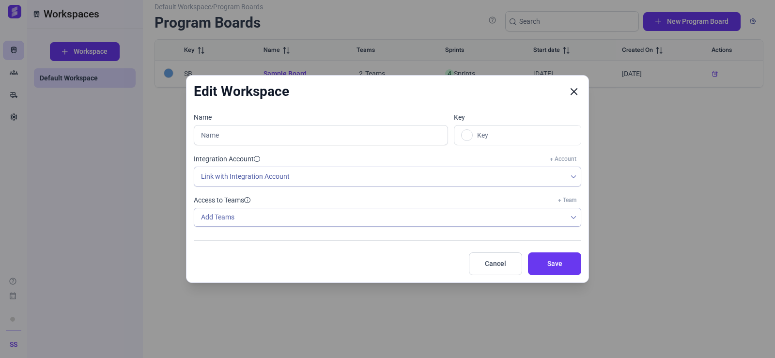
click at [574, 90] on icon "Close" at bounding box center [573, 91] width 9 height 9
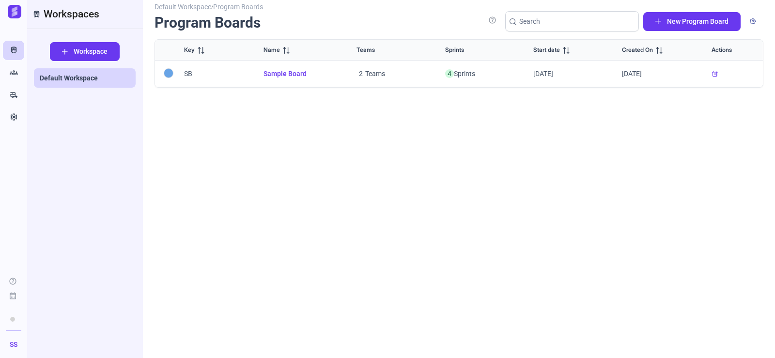
click at [280, 74] on span "Sample Board" at bounding box center [298, 74] width 70 height 10
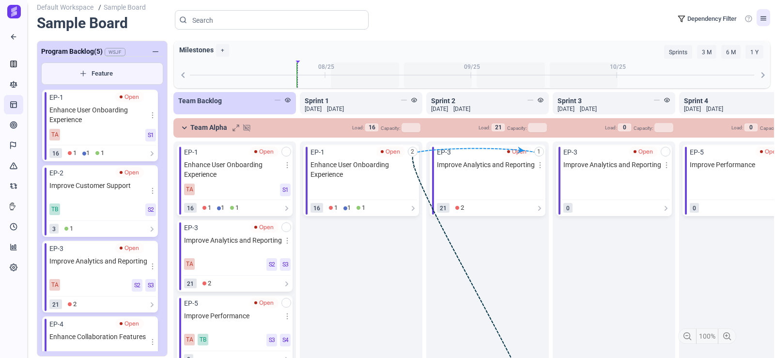
click at [766, 23] on link at bounding box center [763, 17] width 14 height 17
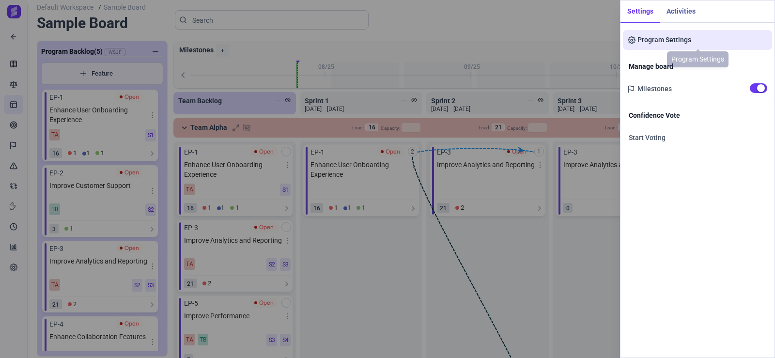
click at [671, 40] on link "Program Settings" at bounding box center [697, 40] width 149 height 20
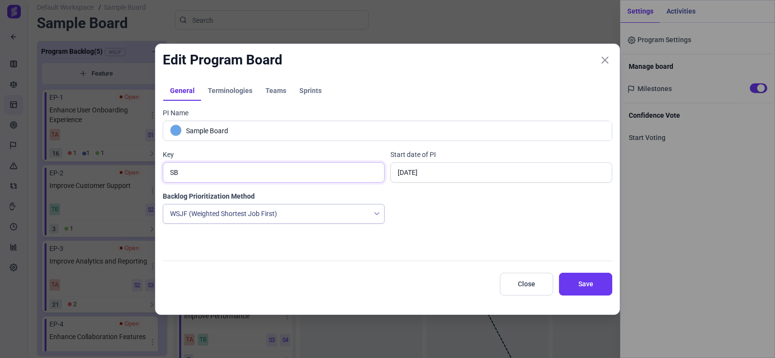
click at [240, 174] on input "SB" at bounding box center [274, 172] width 222 height 20
click at [243, 216] on span "WSJF (Weighted Shortest Job First)" at bounding box center [266, 213] width 206 height 19
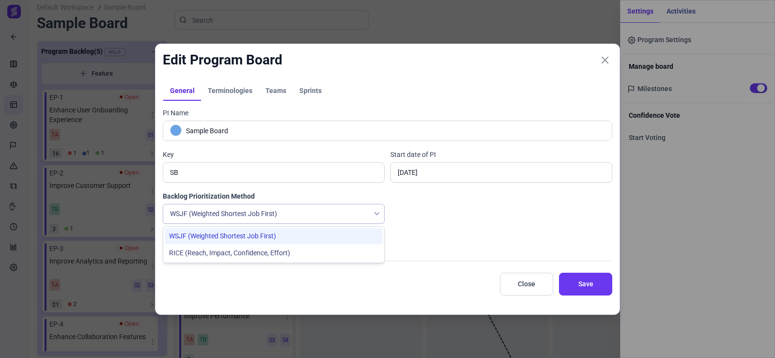
click at [246, 238] on span "WSJF (Weighted Shortest Job First)" at bounding box center [222, 236] width 107 height 10
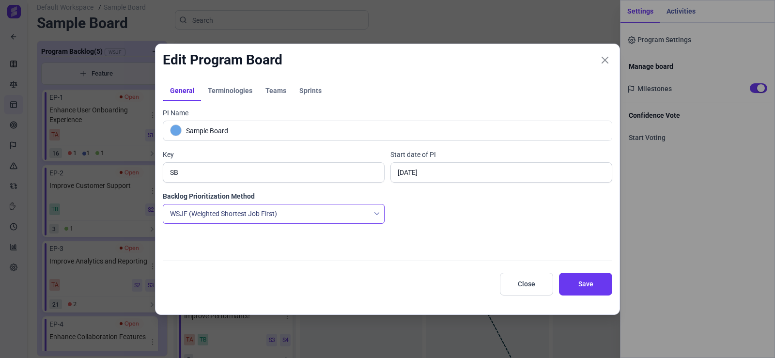
click at [230, 90] on span "Terminologies" at bounding box center [230, 90] width 45 height 7
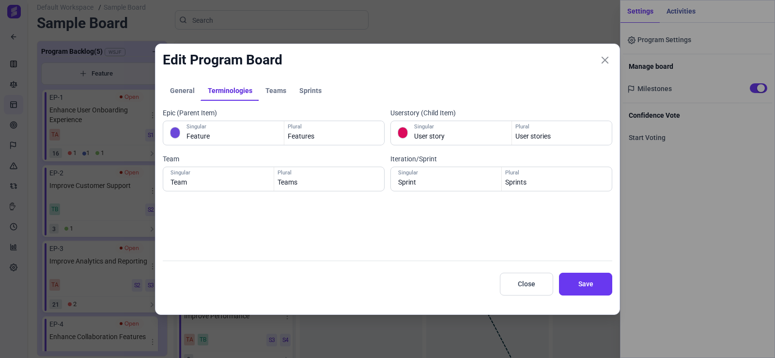
click at [276, 89] on span "Teams" at bounding box center [275, 90] width 21 height 7
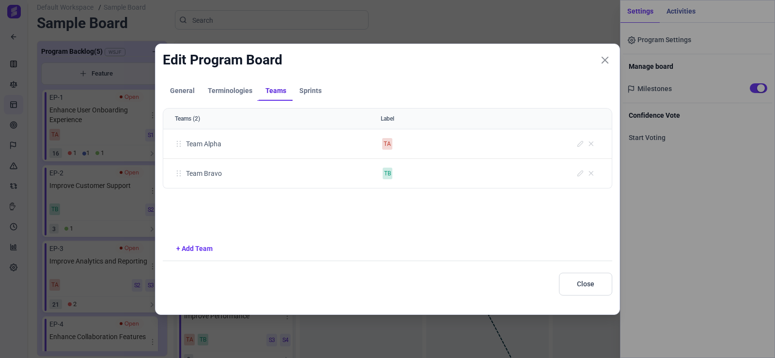
click at [309, 87] on span "Sprints" at bounding box center [310, 90] width 22 height 7
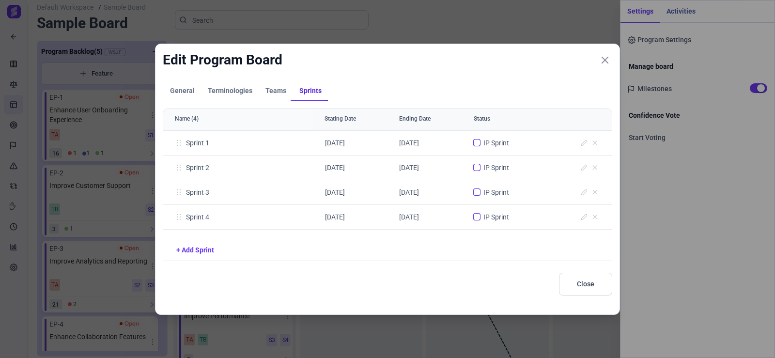
click at [283, 87] on span "Teams" at bounding box center [275, 90] width 21 height 7
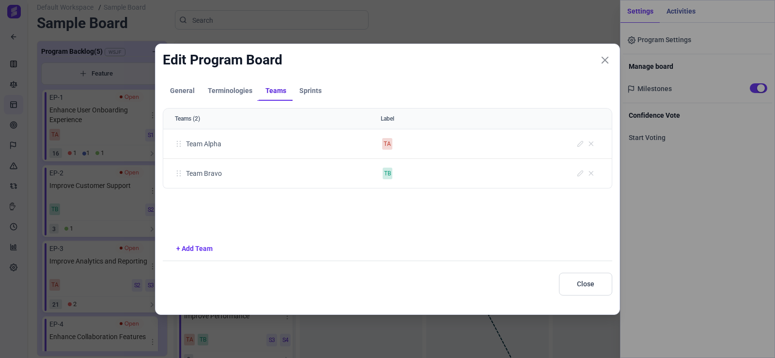
click at [215, 89] on span "Terminologies" at bounding box center [230, 90] width 45 height 7
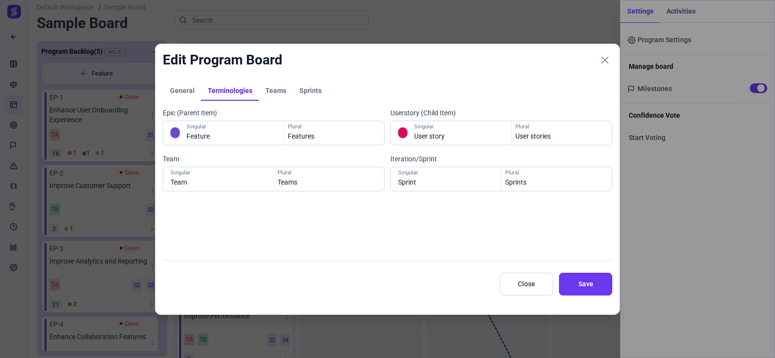
click at [188, 89] on span "General" at bounding box center [182, 90] width 25 height 7
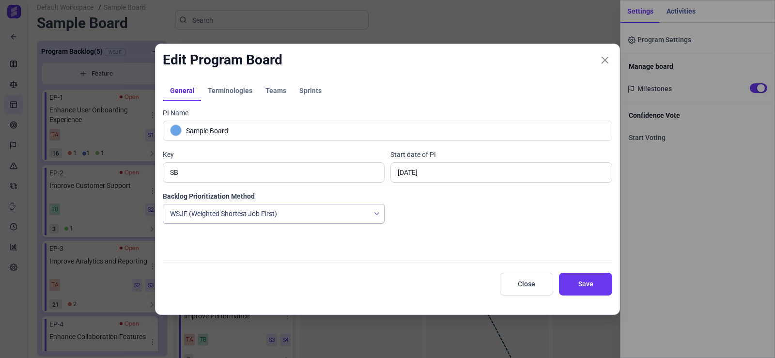
click at [223, 90] on span "Terminologies" at bounding box center [230, 90] width 45 height 7
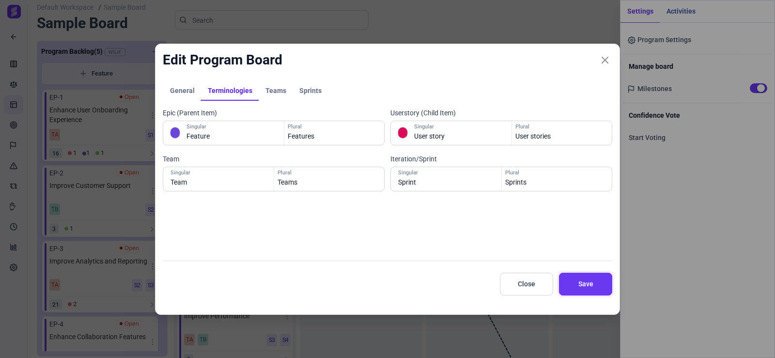
click at [574, 276] on button "Save" at bounding box center [585, 284] width 53 height 23
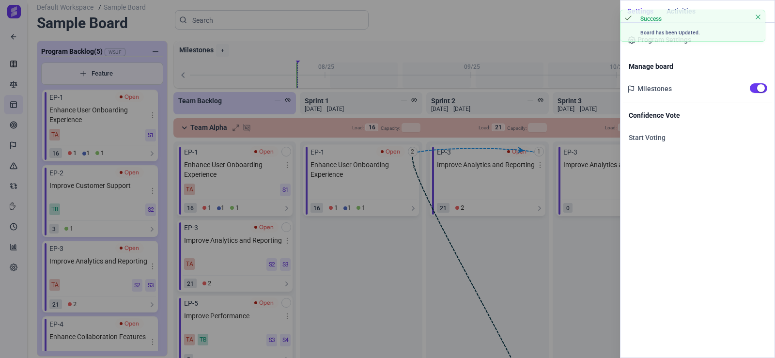
click at [182, 94] on div "Settings Activities Program Settings Manage board Milestones Confidence Vote St…" at bounding box center [387, 179] width 775 height 358
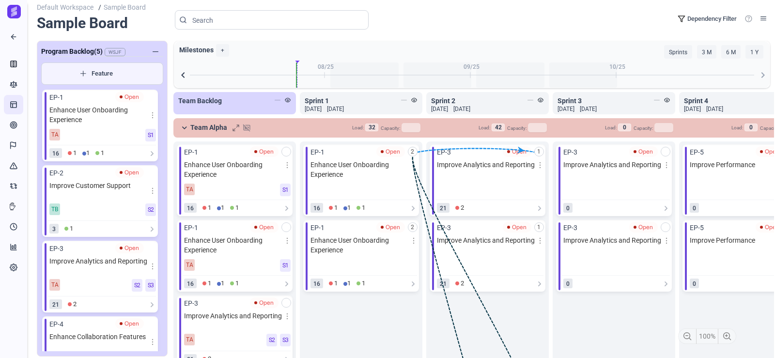
click at [182, 75] on icon at bounding box center [182, 75] width 3 height 6
drag, startPoint x: 75, startPoint y: 53, endPoint x: 192, endPoint y: 64, distance: 117.7
click at [192, 64] on div "Program Backlog (5) WSJF Feature EP-1 Open Enhance User Onboarding Experience T…" at bounding box center [406, 197] width 738 height 313
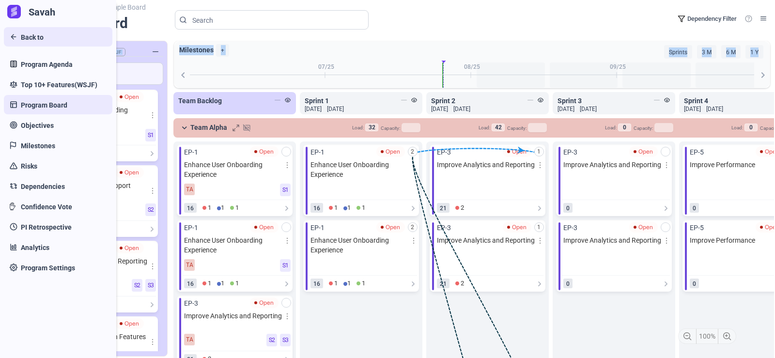
click at [8, 42] on link "Back to" at bounding box center [58, 36] width 108 height 19
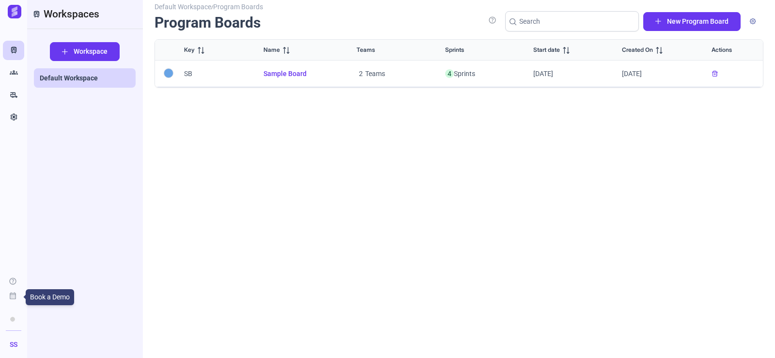
click at [12, 301] on link "calendar_month" at bounding box center [13, 297] width 20 height 17
click at [20, 119] on link "Settings" at bounding box center [13, 116] width 21 height 19
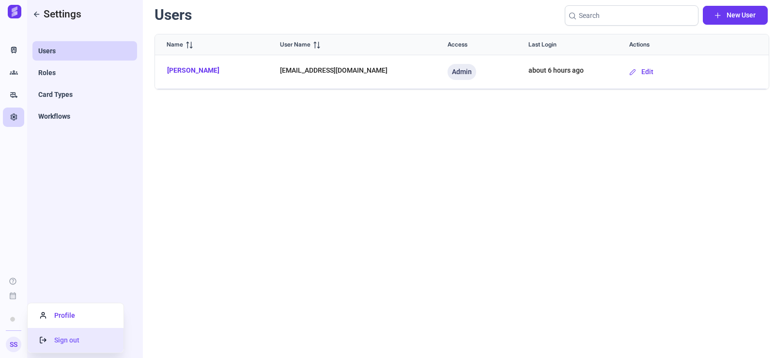
click at [50, 341] on span "Sign out" at bounding box center [60, 340] width 40 height 8
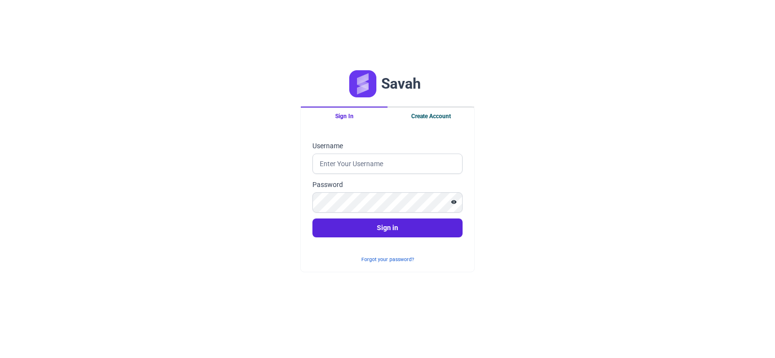
click at [421, 107] on button "Create Account" at bounding box center [430, 116] width 87 height 18
